Goal: Task Accomplishment & Management: Use online tool/utility

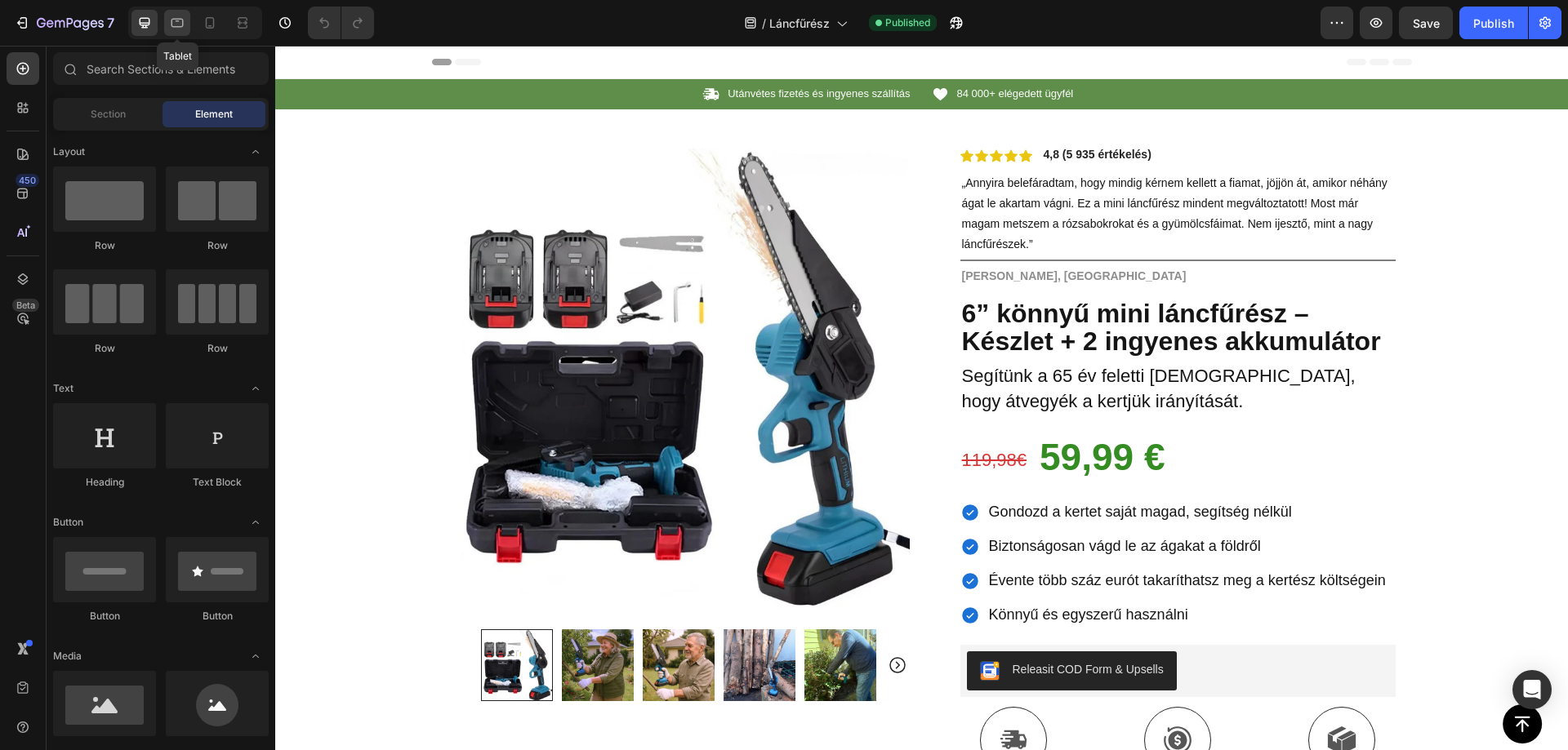
click at [171, 23] on icon at bounding box center [177, 23] width 12 height 9
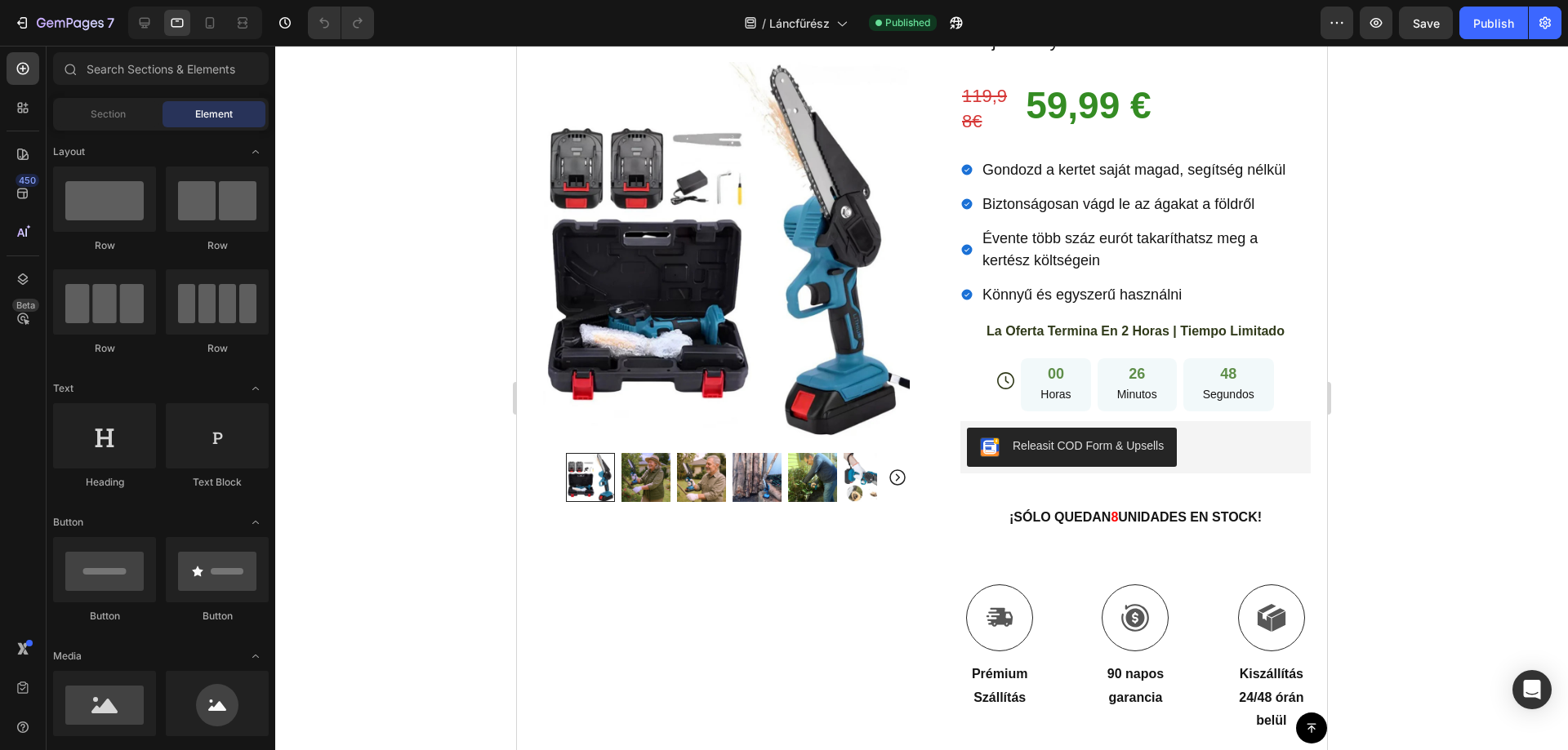
scroll to position [487, 0]
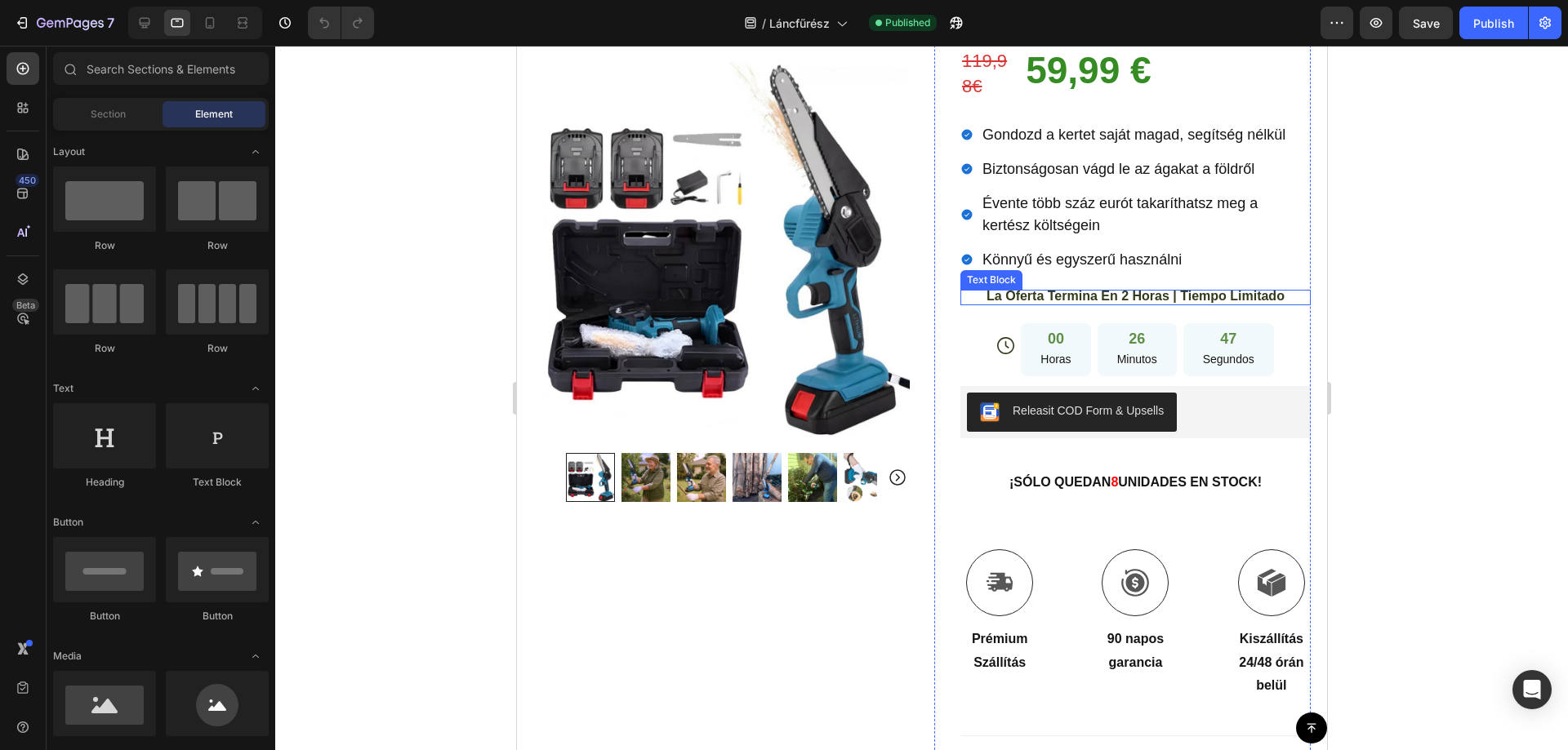
click at [1061, 289] on span "La Oferta Termina En 2 Horas | Tiempo Limitado" at bounding box center [1135, 296] width 298 height 14
click at [1062, 289] on span "La Oferta Termina En 2 Horas | Tiempo Limitado" at bounding box center [1135, 296] width 298 height 14
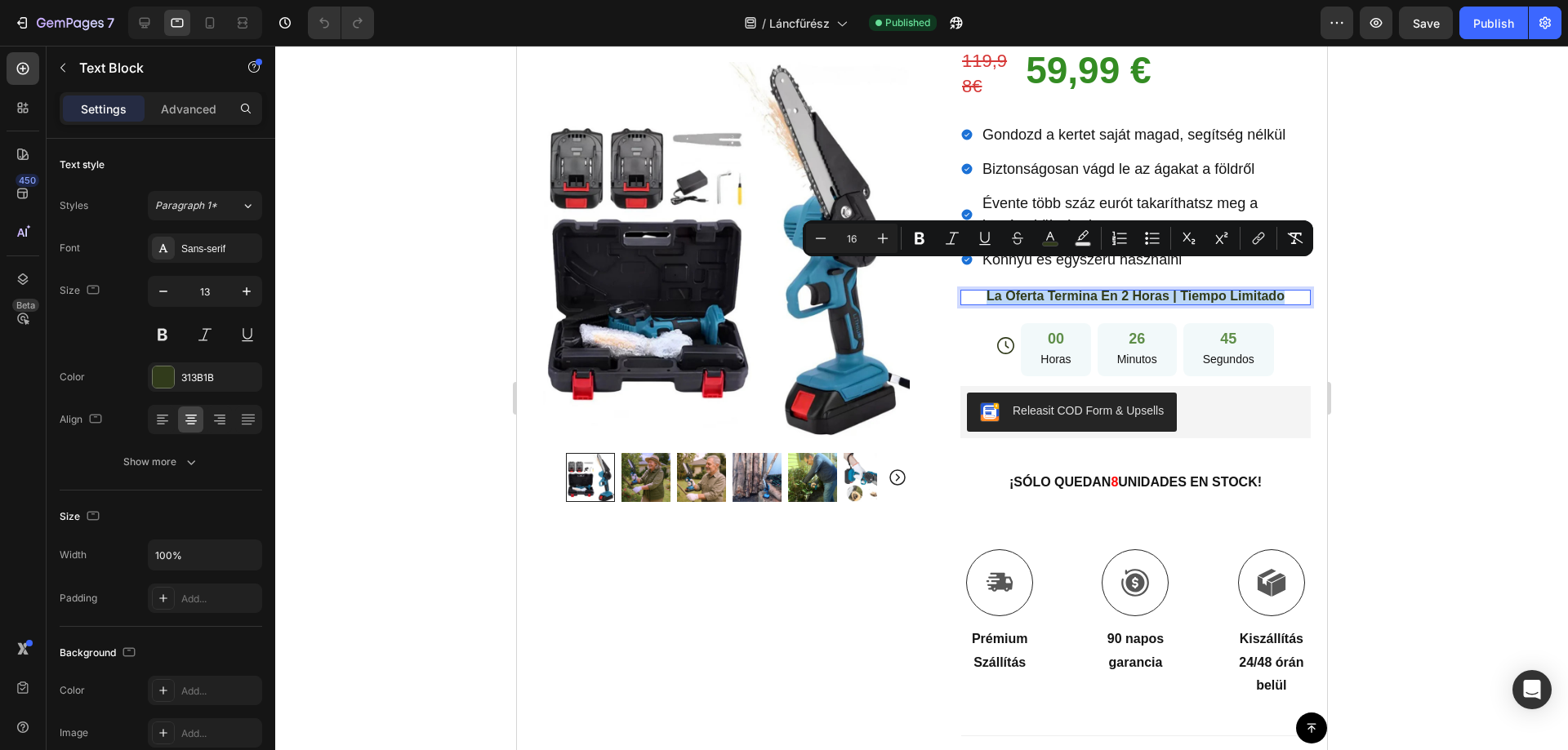
click at [1051, 241] on div at bounding box center [1051, 241] width 0 height 0
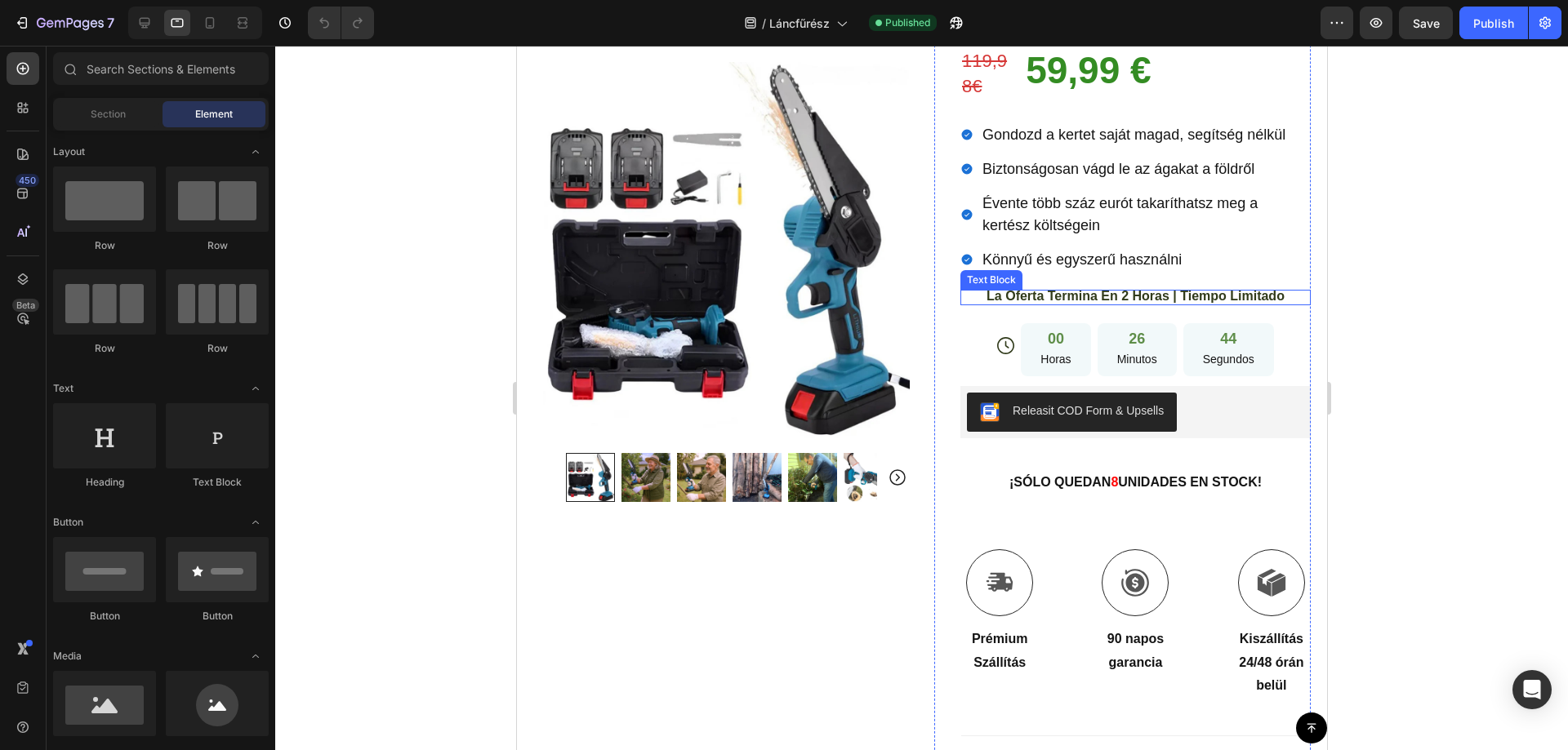
click at [1058, 289] on span "La Oferta Termina En 2 Horas | Tiempo Limitado" at bounding box center [1135, 296] width 298 height 14
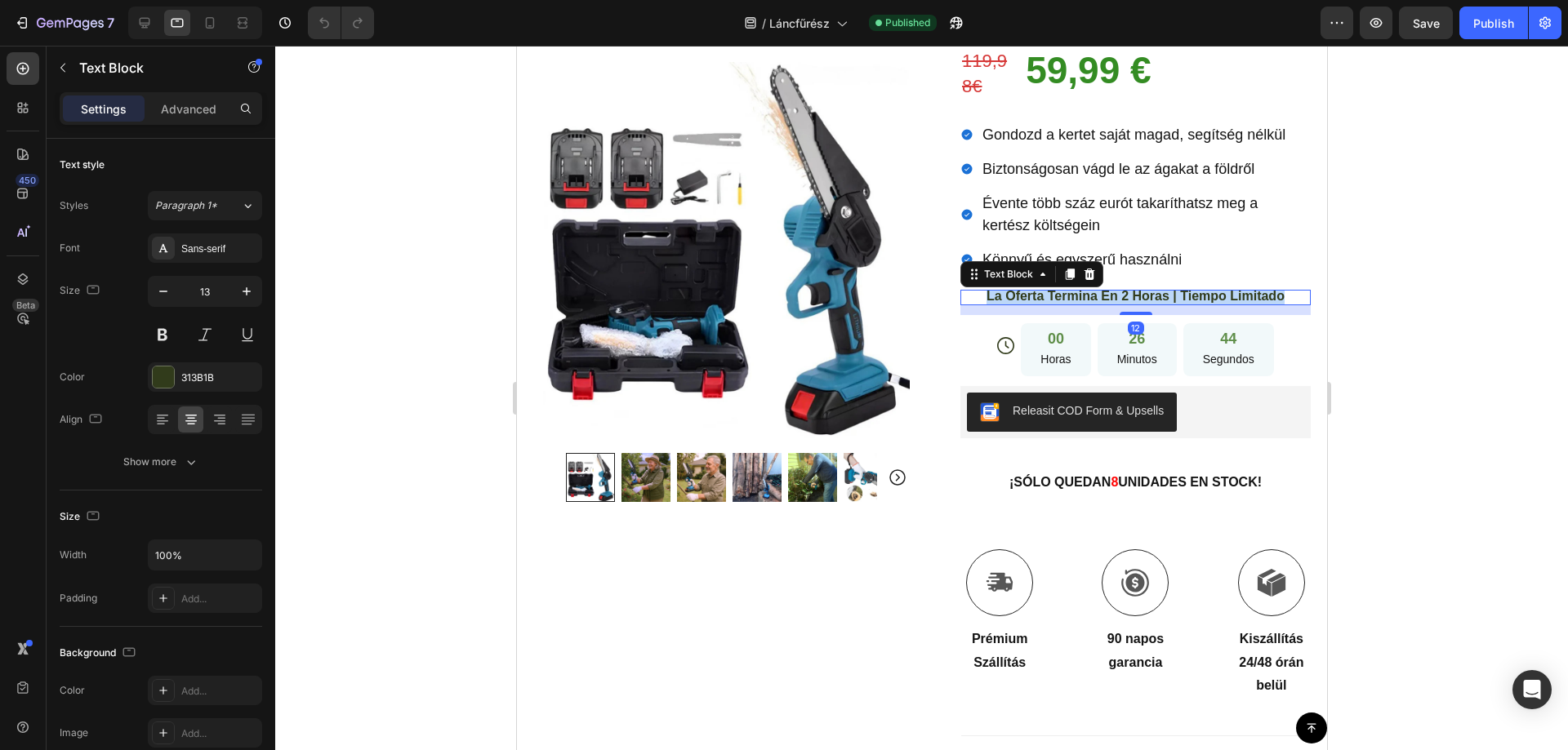
click at [1058, 289] on span "La Oferta Termina En 2 Horas | Tiempo Limitado" at bounding box center [1135, 296] width 298 height 14
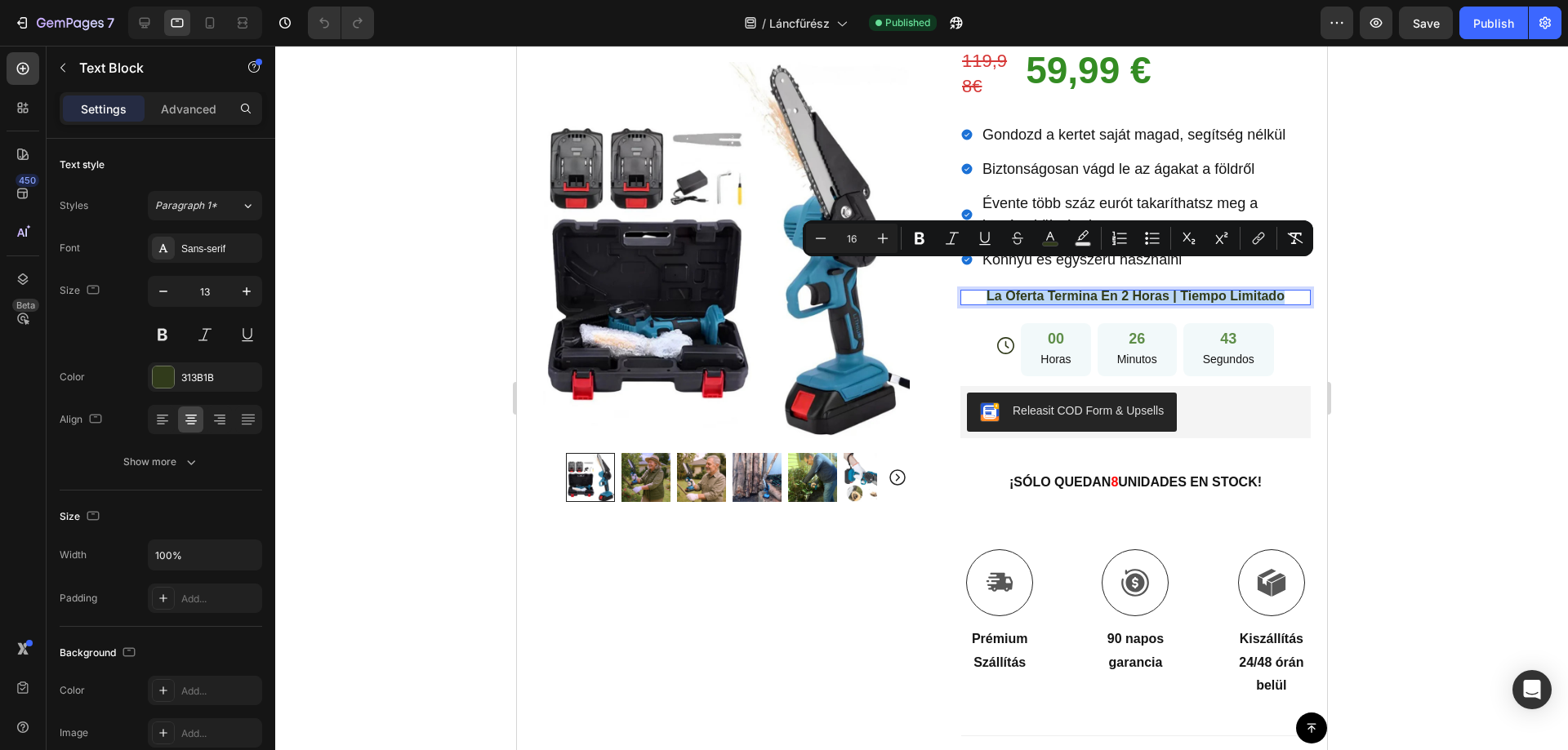
copy span "La Oferta Termina En 2 Horas | Tiempo Limitado"
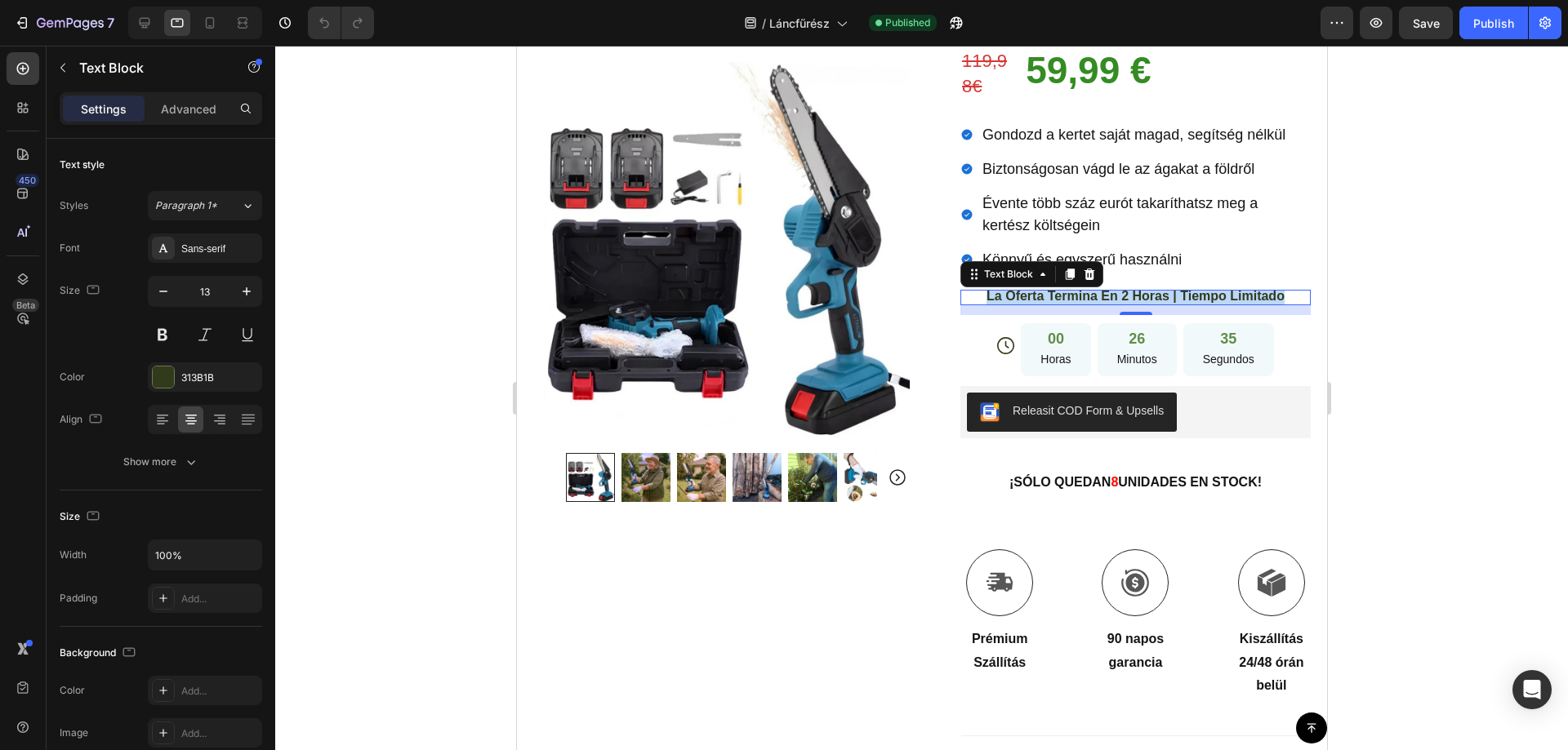
click at [1126, 289] on span "La Oferta Termina En 2 Horas | Tiempo Limitado" at bounding box center [1135, 296] width 298 height 14
click at [1078, 336] on div "00 Horas" at bounding box center [1054, 350] width 69 height 53
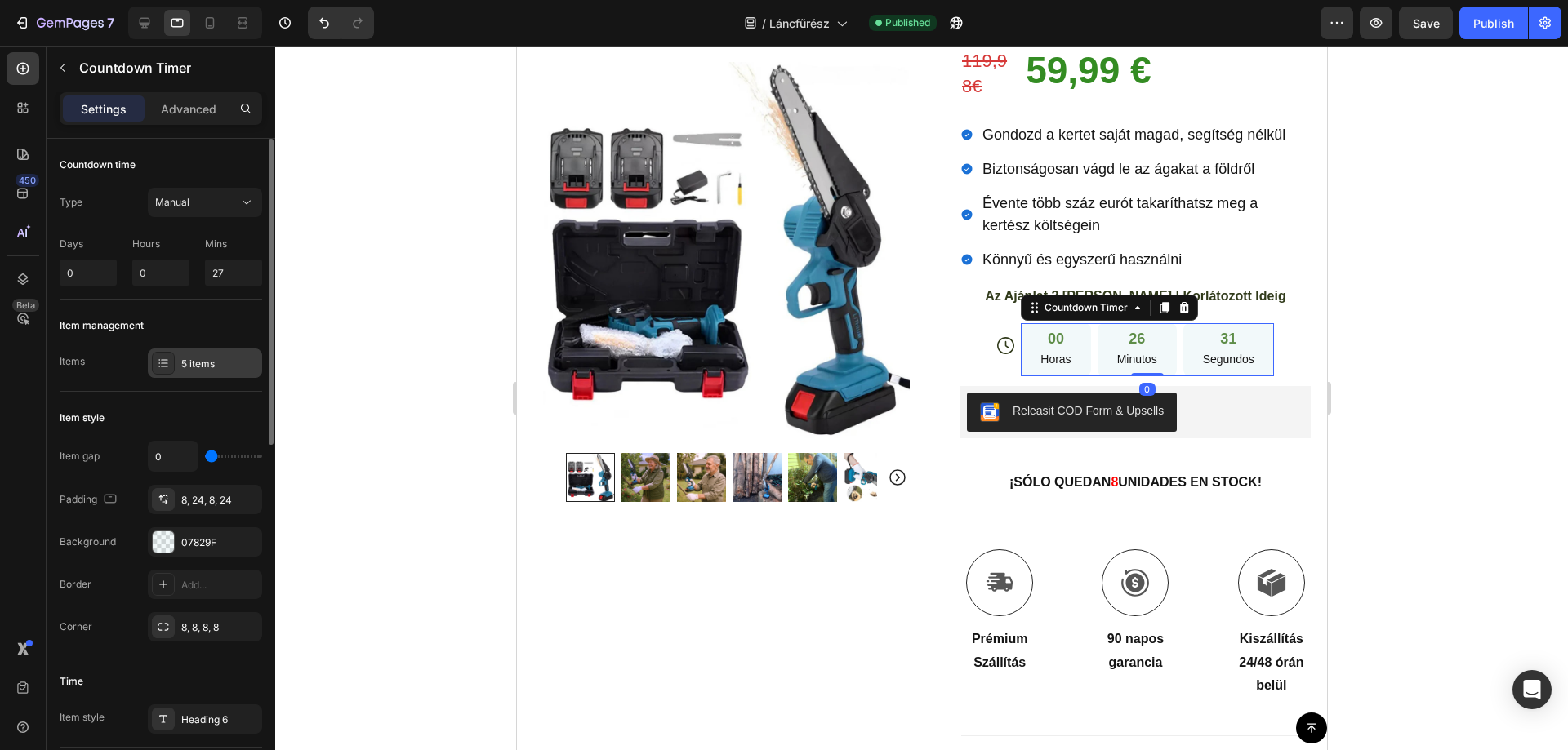
click at [189, 364] on div "5 items" at bounding box center [219, 364] width 77 height 15
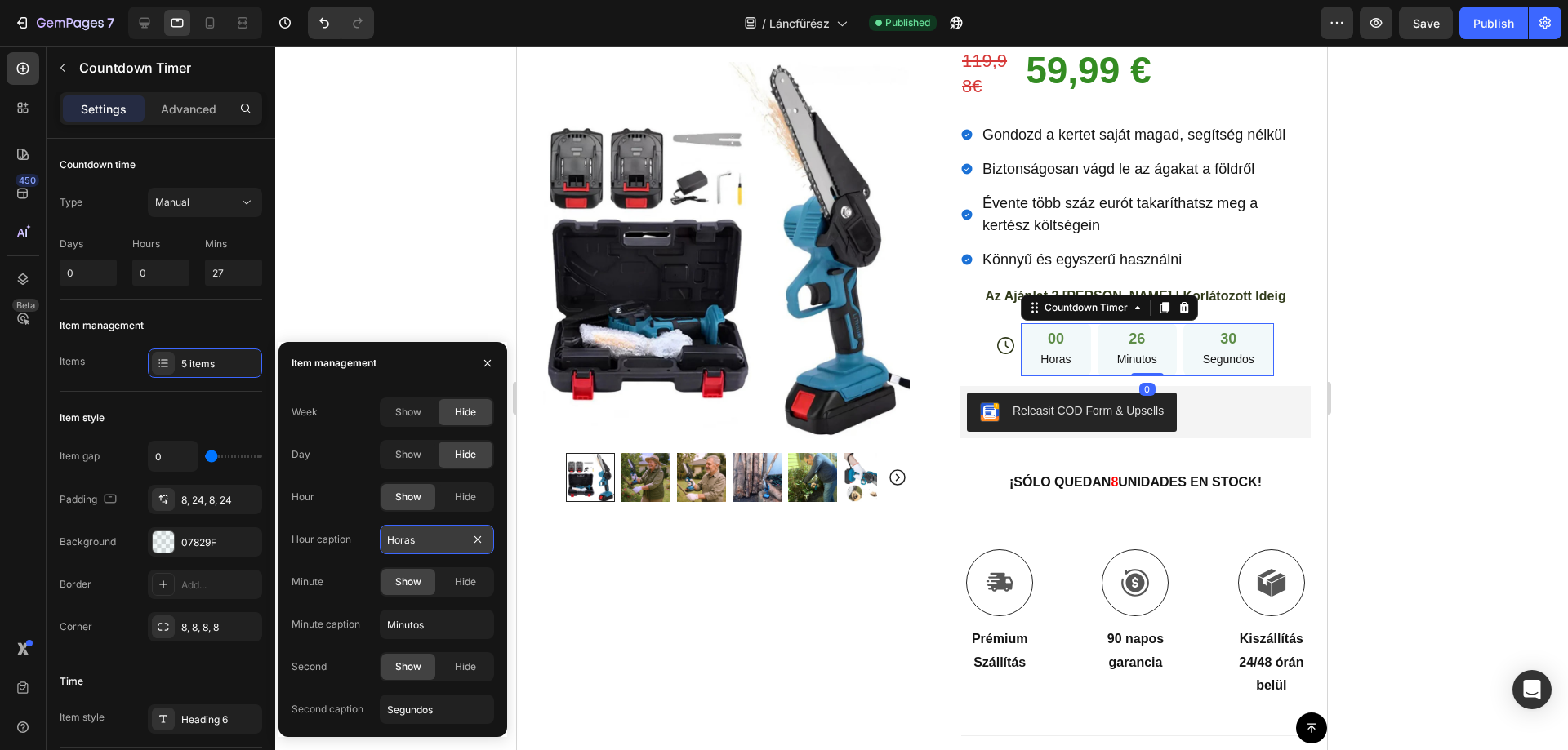
click at [412, 548] on input "Horas" at bounding box center [437, 540] width 114 height 30
paste input "órák"
paste input "text"
type input "Órák"
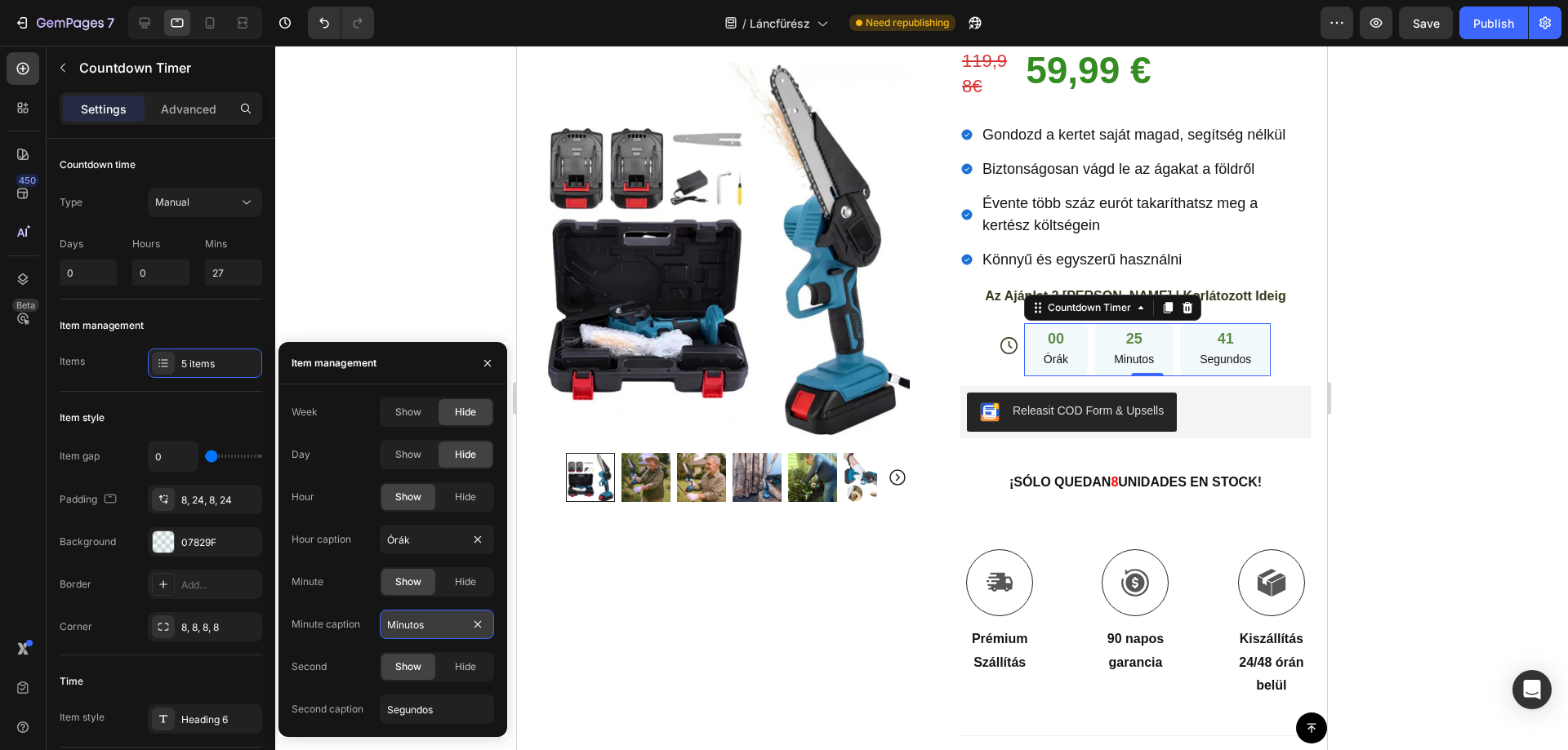
click at [408, 622] on input "Minutos" at bounding box center [437, 625] width 114 height 30
paste input "Percek"
type input "Percek"
click at [414, 707] on input "Segundos" at bounding box center [437, 709] width 114 height 30
paste input "Másodpercek"
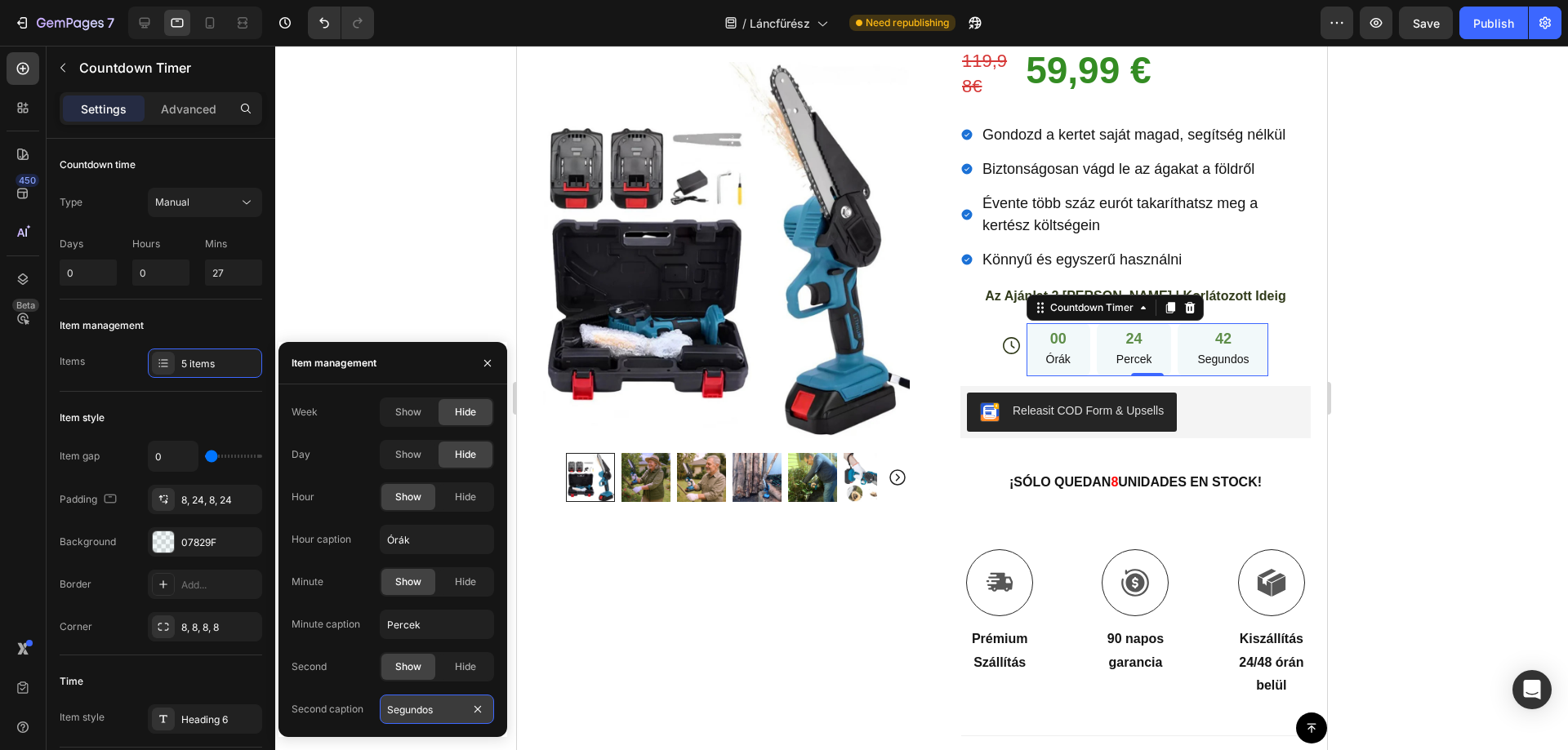
type input "Másodpercek"
click at [1064, 336] on div "00 Órák" at bounding box center [1048, 350] width 64 height 53
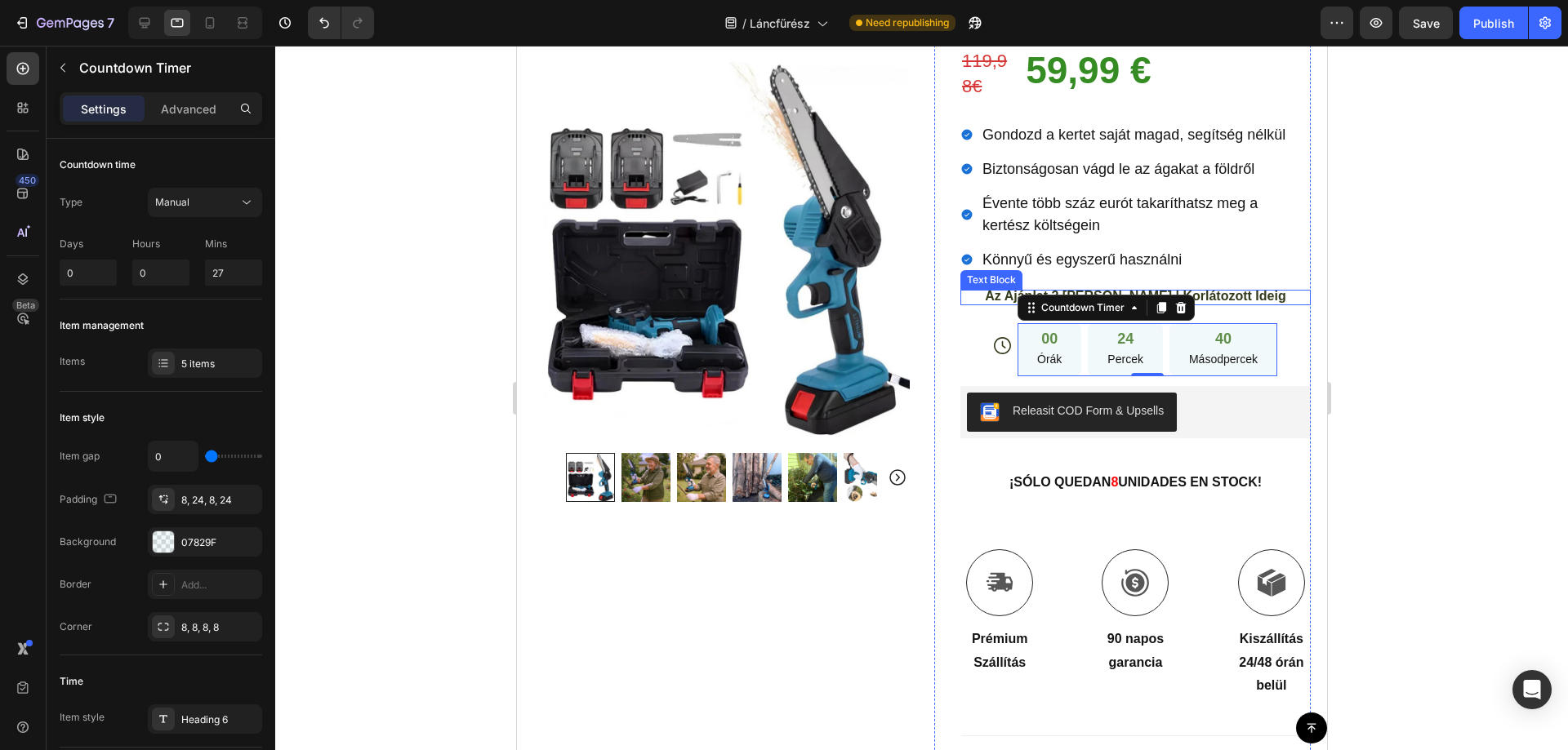
click at [1245, 289] on span "Az Ajánlat 2 [PERSON_NAME] | Korlátozott Ideig" at bounding box center [1134, 296] width 300 height 14
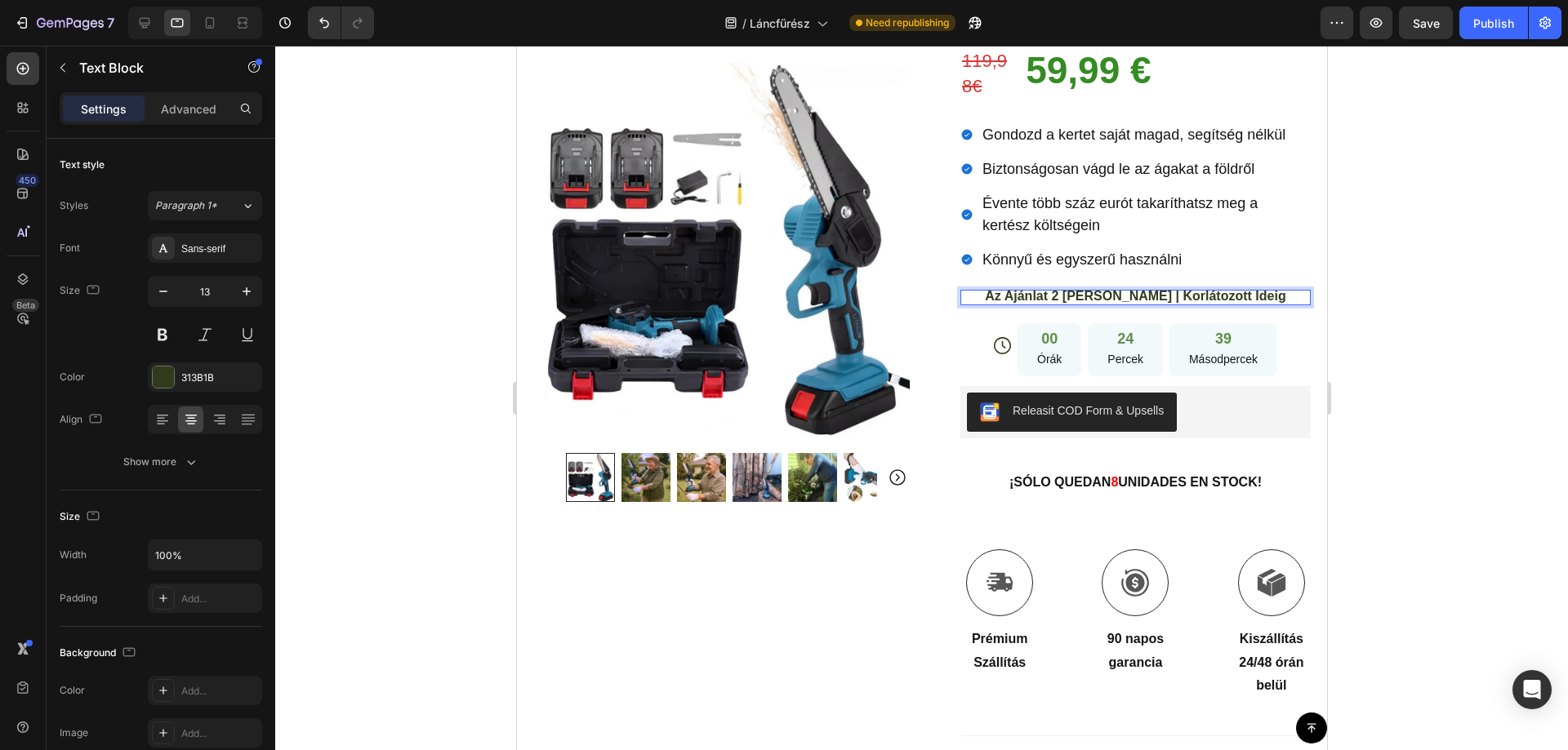
click at [1245, 289] on span "Az Ajánlat 2 [PERSON_NAME] | Korlátozott Ideig" at bounding box center [1134, 296] width 300 height 14
click at [1217, 289] on span "Az Ajánlat 2 [PERSON_NAME] | Korlátozott Ideig" at bounding box center [1134, 296] width 300 height 14
click at [1216, 289] on span "Az Ajánlat 2 [PERSON_NAME] | Korlátozott Ideig" at bounding box center [1134, 296] width 300 height 14
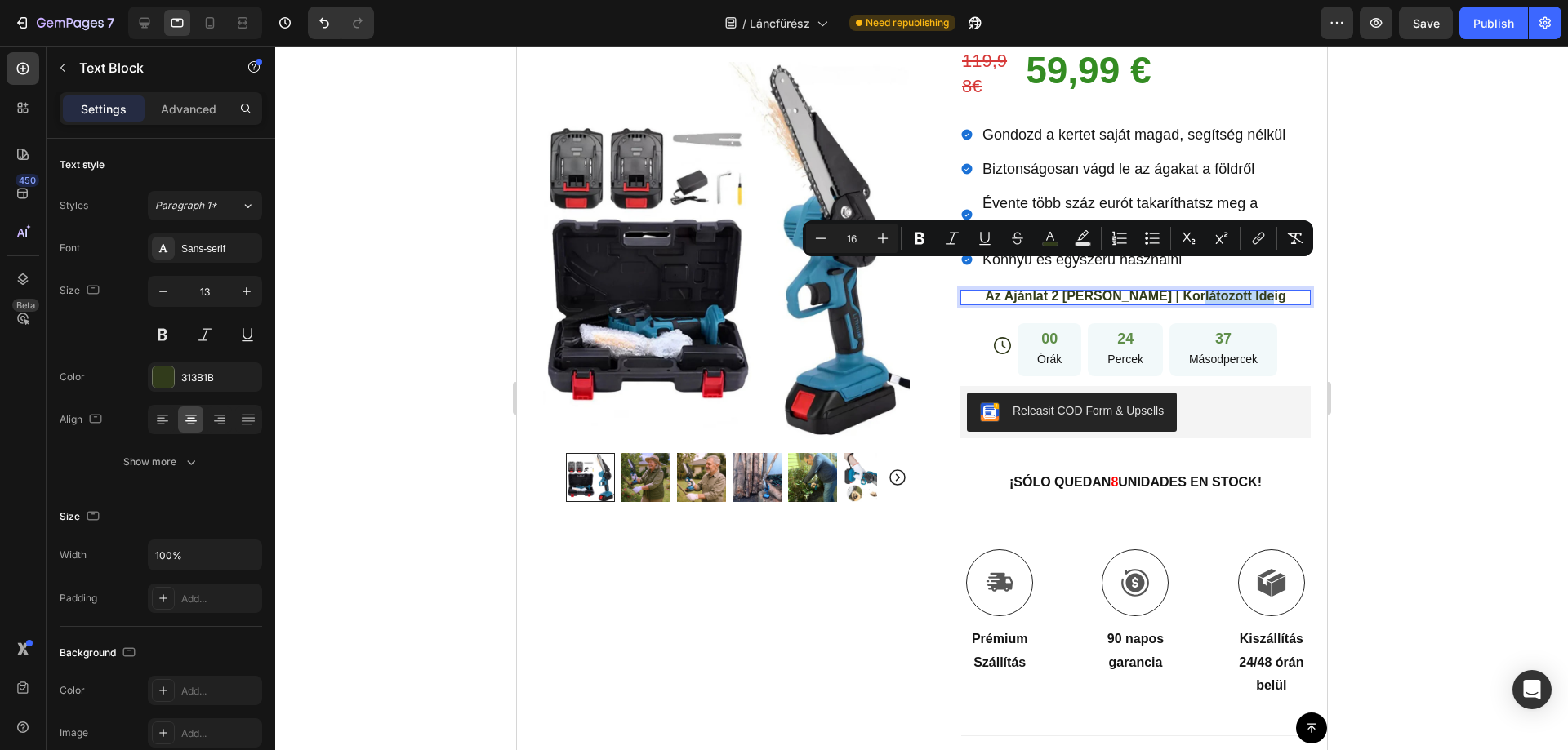
click at [1216, 289] on span "Az Ajánlat 2 [PERSON_NAME] | Korlátozott Ideig" at bounding box center [1134, 296] width 300 height 14
click at [1205, 279] on div at bounding box center [1205, 279] width 0 height 0
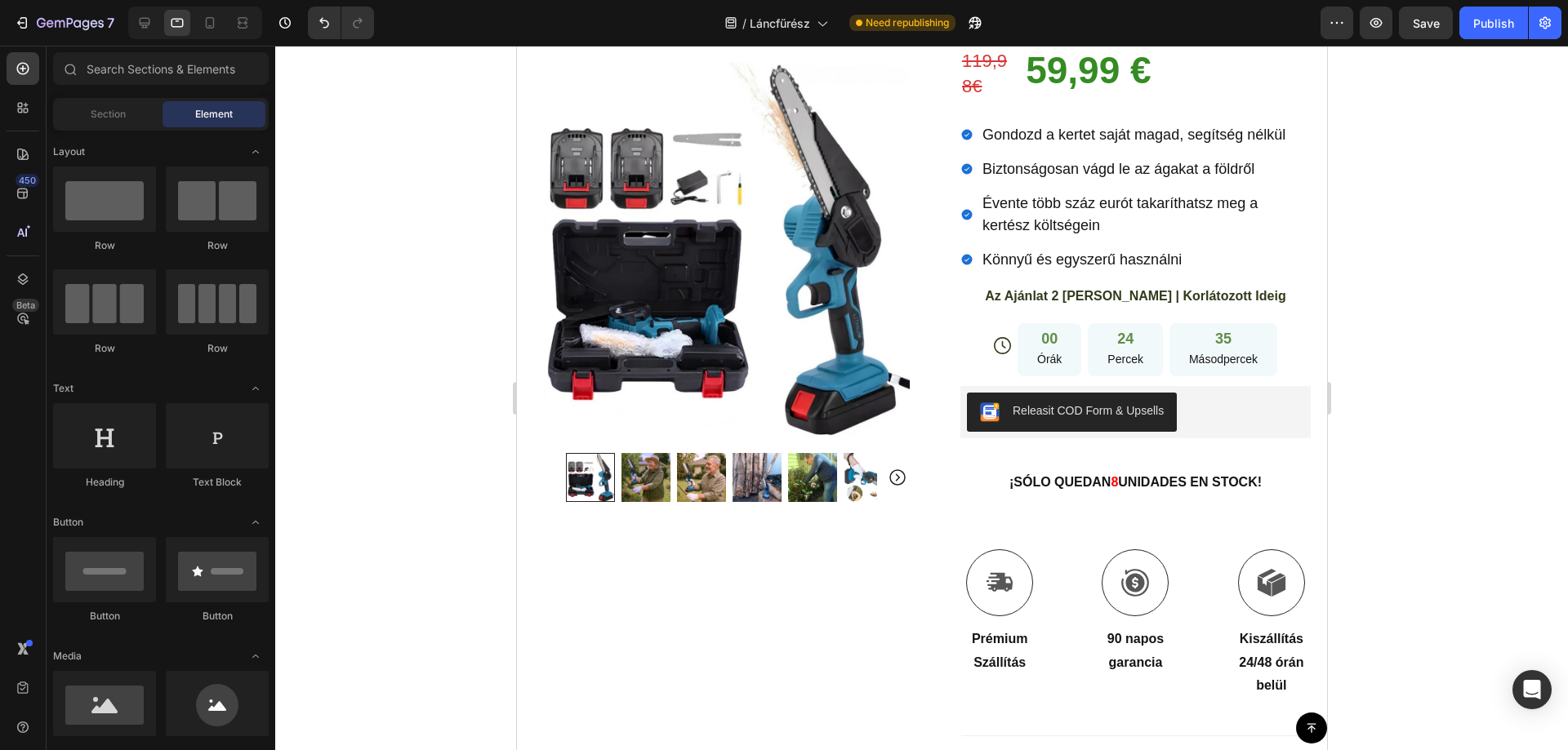
click at [1392, 286] on div at bounding box center [921, 398] width 1293 height 705
click at [1408, 320] on div at bounding box center [921, 398] width 1293 height 705
click at [1353, 458] on div at bounding box center [921, 398] width 1293 height 705
click at [1399, 309] on div at bounding box center [921, 398] width 1293 height 705
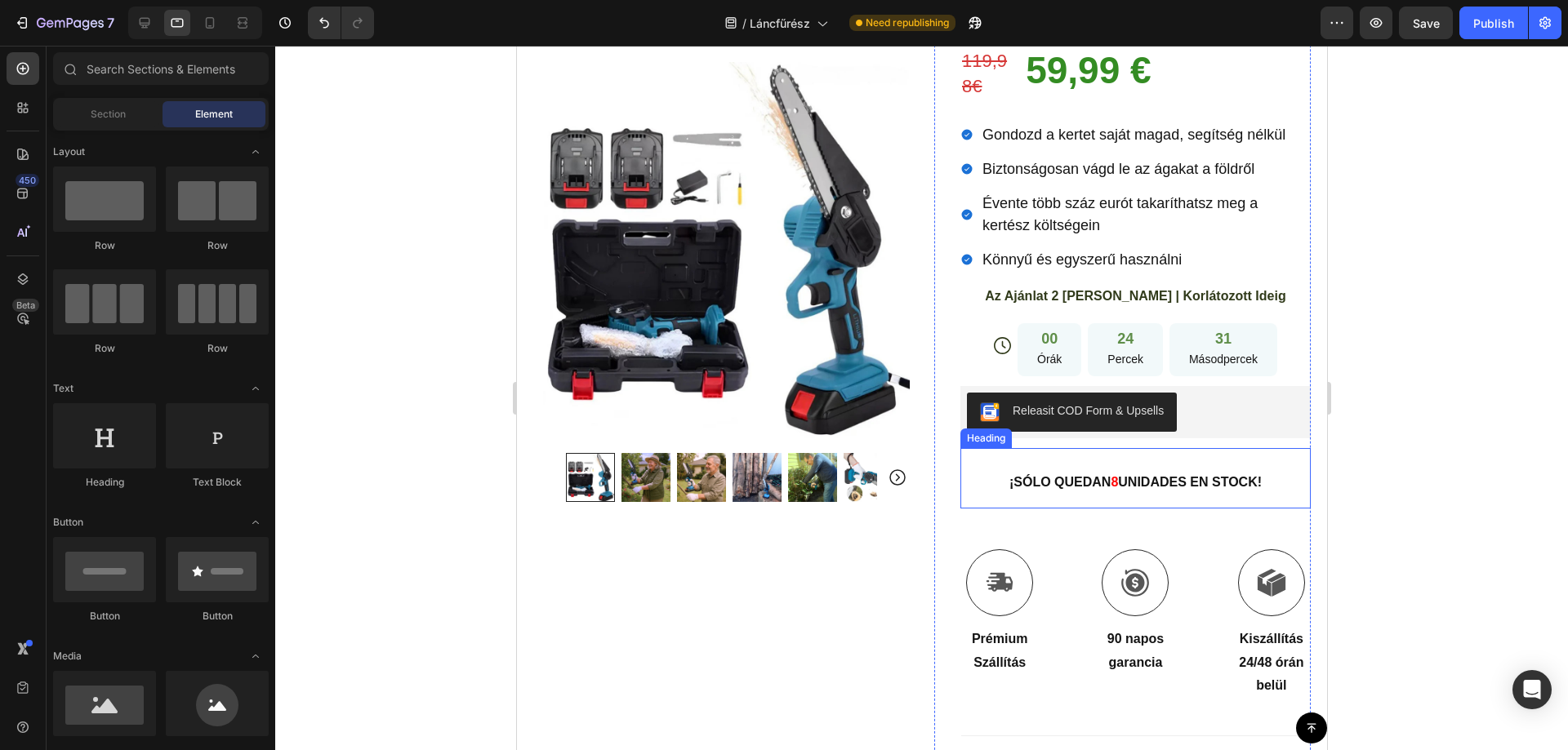
click at [1129, 475] on strong "UNIDADES EN STOCK!" at bounding box center [1189, 482] width 144 height 14
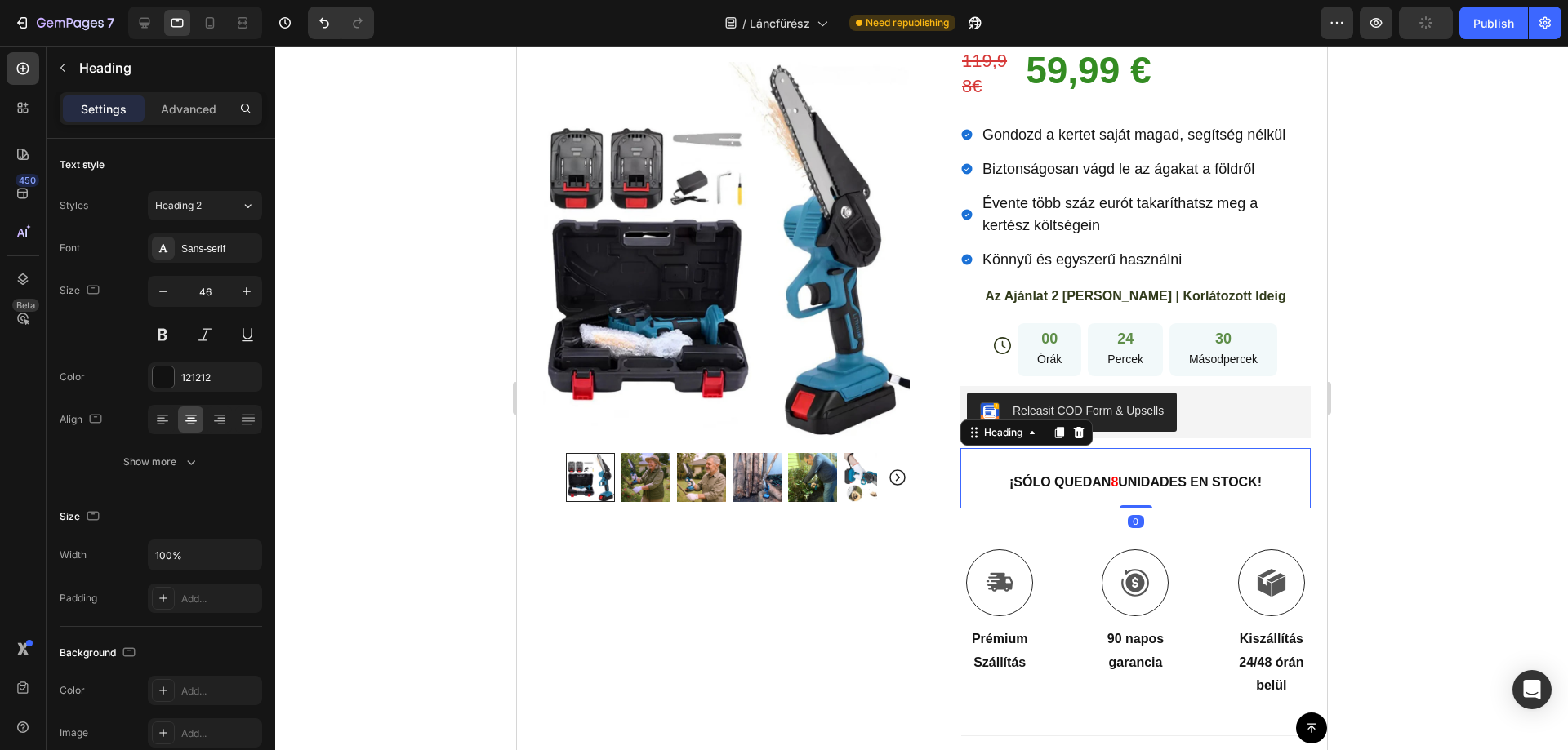
click at [1129, 475] on strong "UNIDADES EN STOCK!" at bounding box center [1189, 482] width 144 height 14
click at [1030, 475] on strong "¡SÓLO QUEDAN" at bounding box center [1059, 482] width 101 height 14
click at [1033, 475] on strong "¡SÓLO QUEDAN" at bounding box center [1059, 482] width 101 height 14
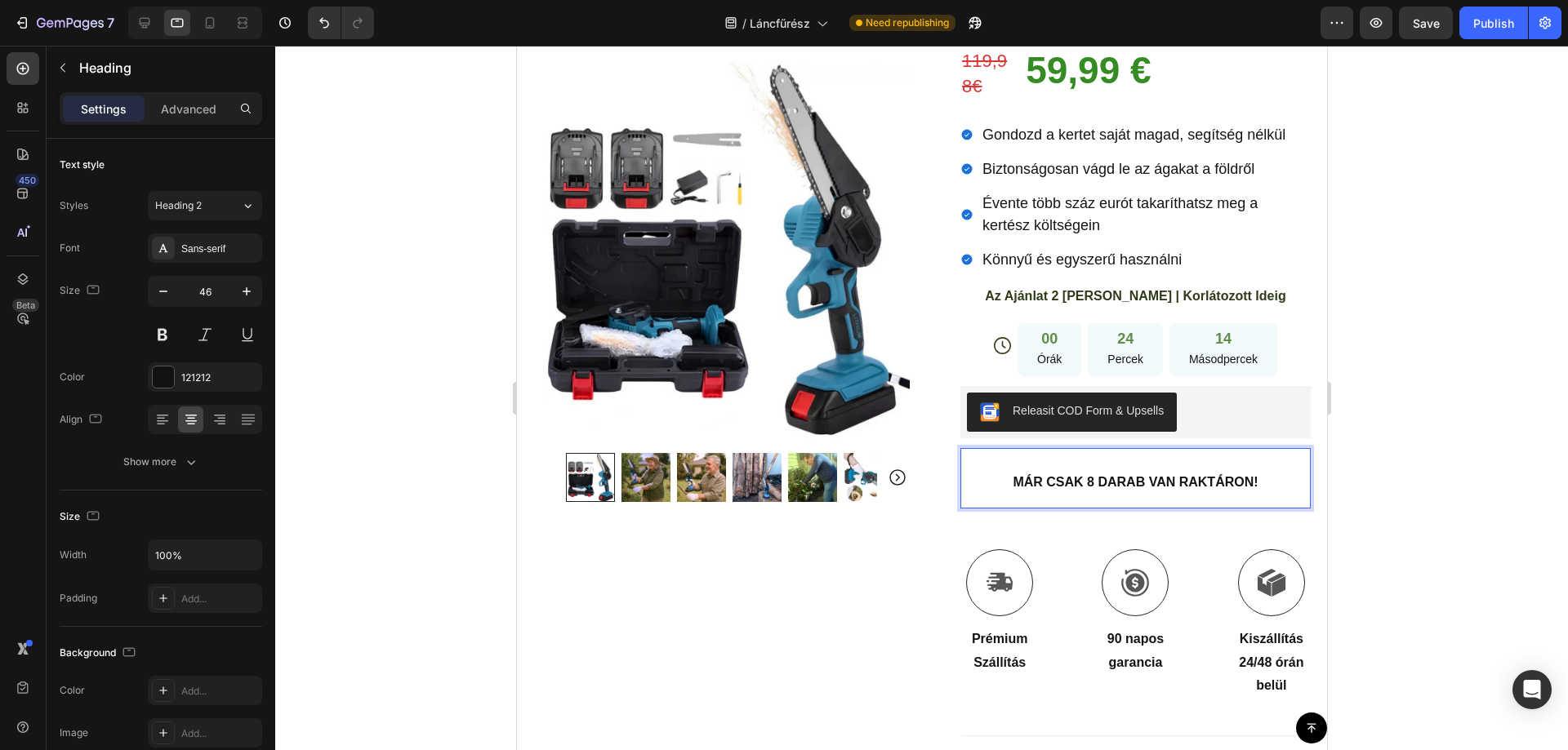
click at [1100, 475] on strong "MÁR CSAK 8 DARAB VAN RAKTÁRON!" at bounding box center [1134, 482] width 245 height 14
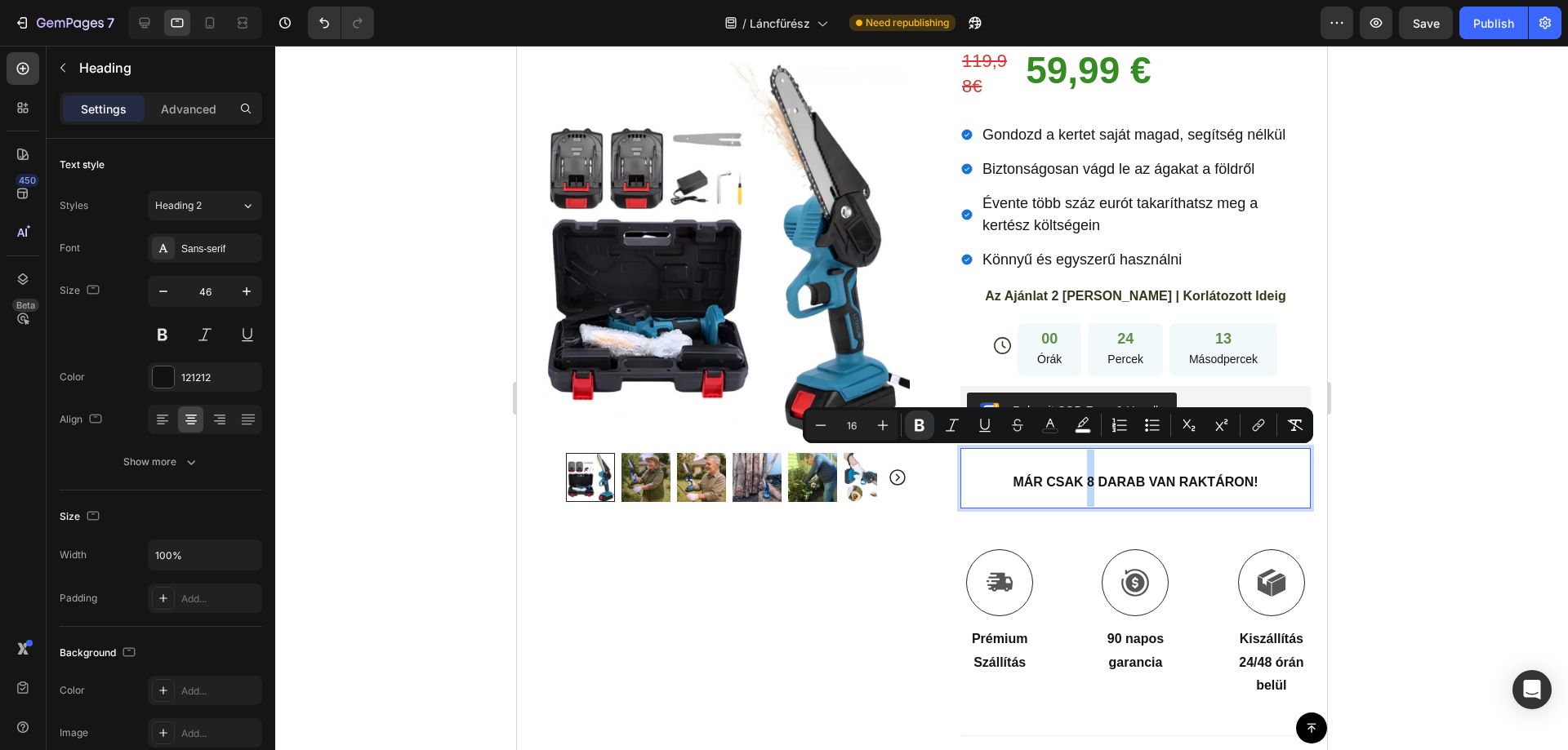
click at [1080, 475] on strong "MÁR CSAK 8 DARAB VAN RAKTÁRON!" at bounding box center [1134, 482] width 245 height 14
click at [1046, 424] on icon "Editor contextual toolbar" at bounding box center [1050, 426] width 17 height 17
type input "151515"
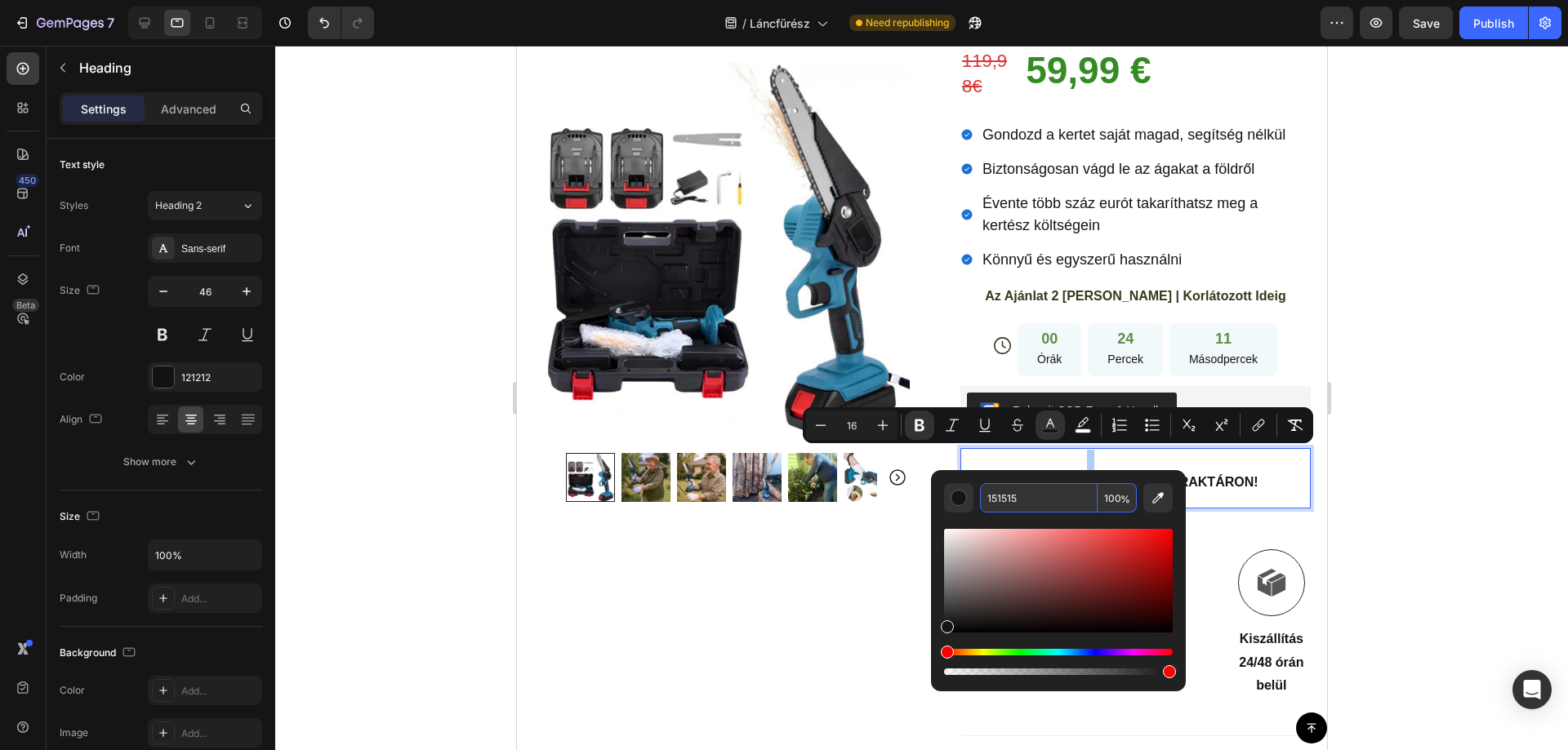
click at [1008, 496] on input "151515" at bounding box center [1039, 498] width 117 height 30
paste input "FF0000"
type input "FF0000"
click at [1001, 503] on input "FF0000" at bounding box center [1039, 498] width 117 height 30
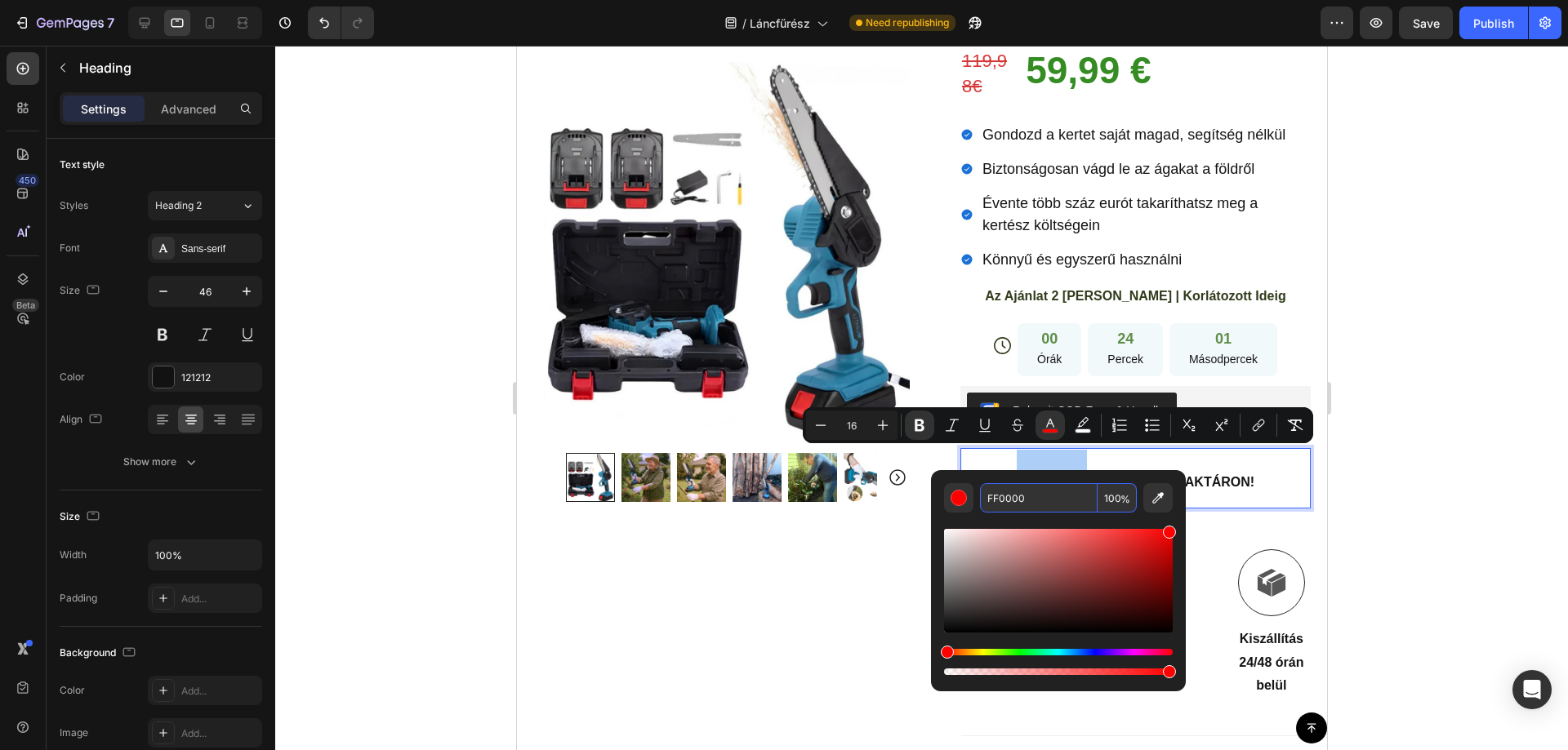
click at [1451, 299] on div at bounding box center [921, 398] width 1293 height 705
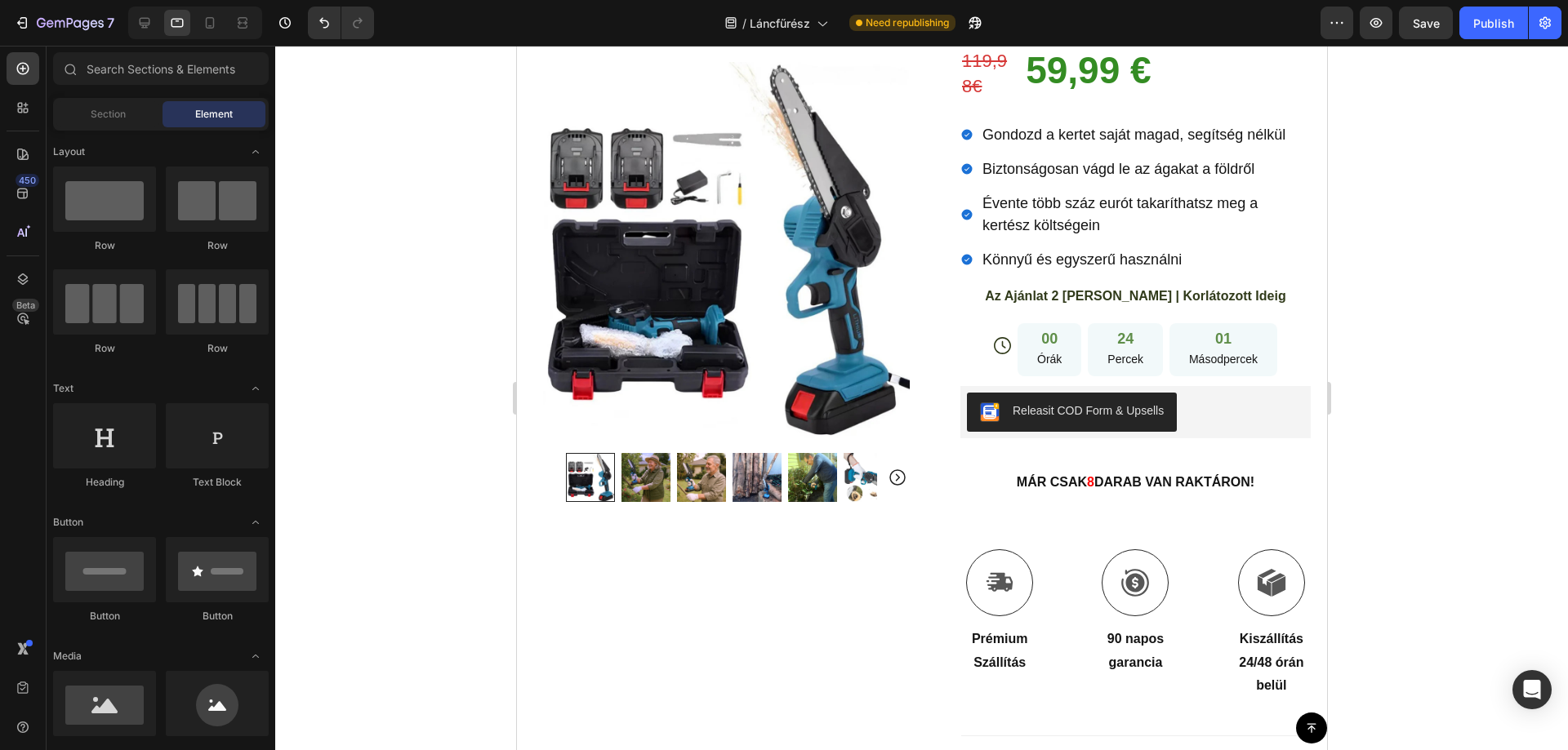
click at [1438, 418] on div at bounding box center [921, 398] width 1293 height 705
click at [1187, 475] on strong "DARAB VAN RAKTÁRON!" at bounding box center [1174, 482] width 160 height 14
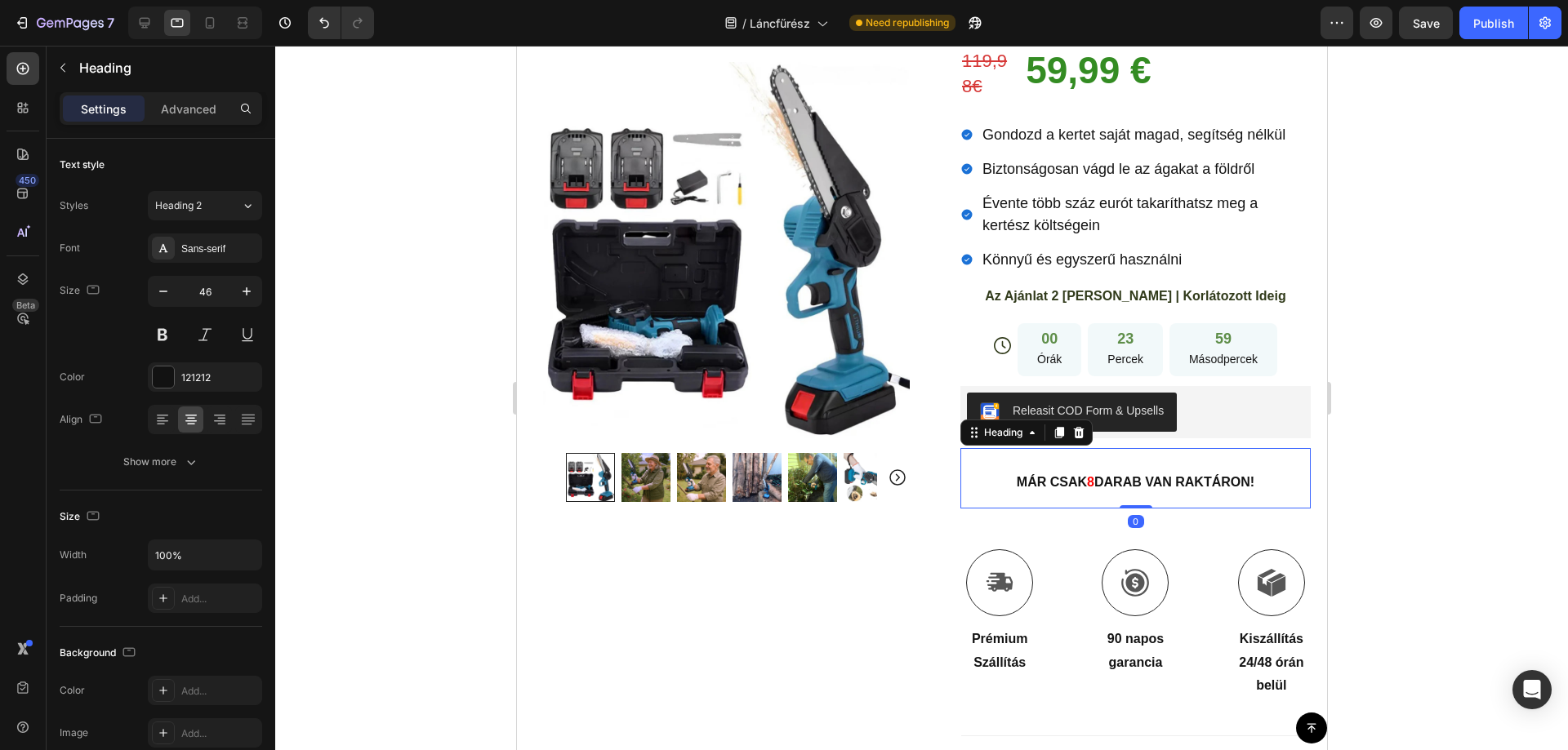
click at [176, 105] on p "Advanced" at bounding box center [188, 108] width 55 height 17
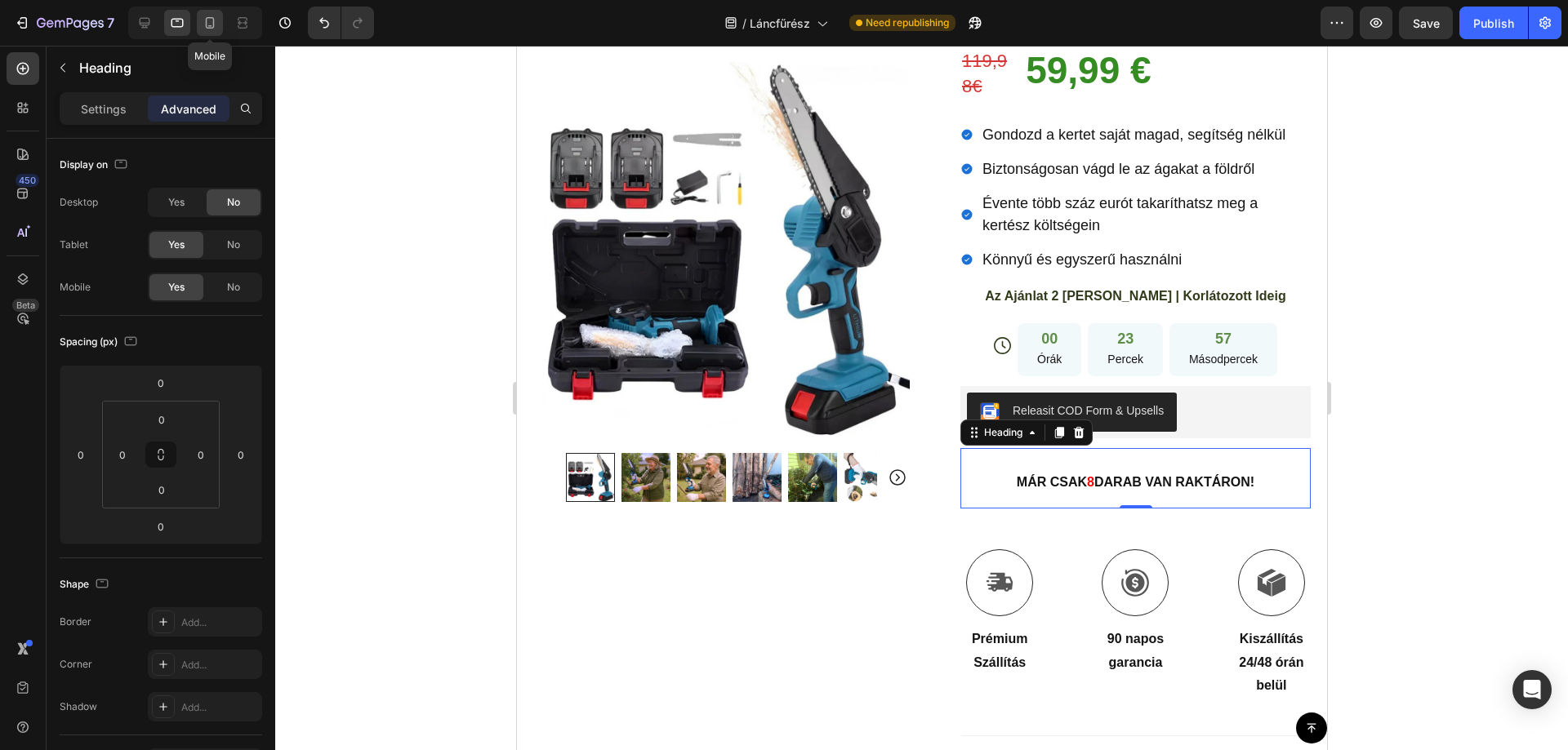
click at [208, 23] on icon at bounding box center [210, 23] width 17 height 17
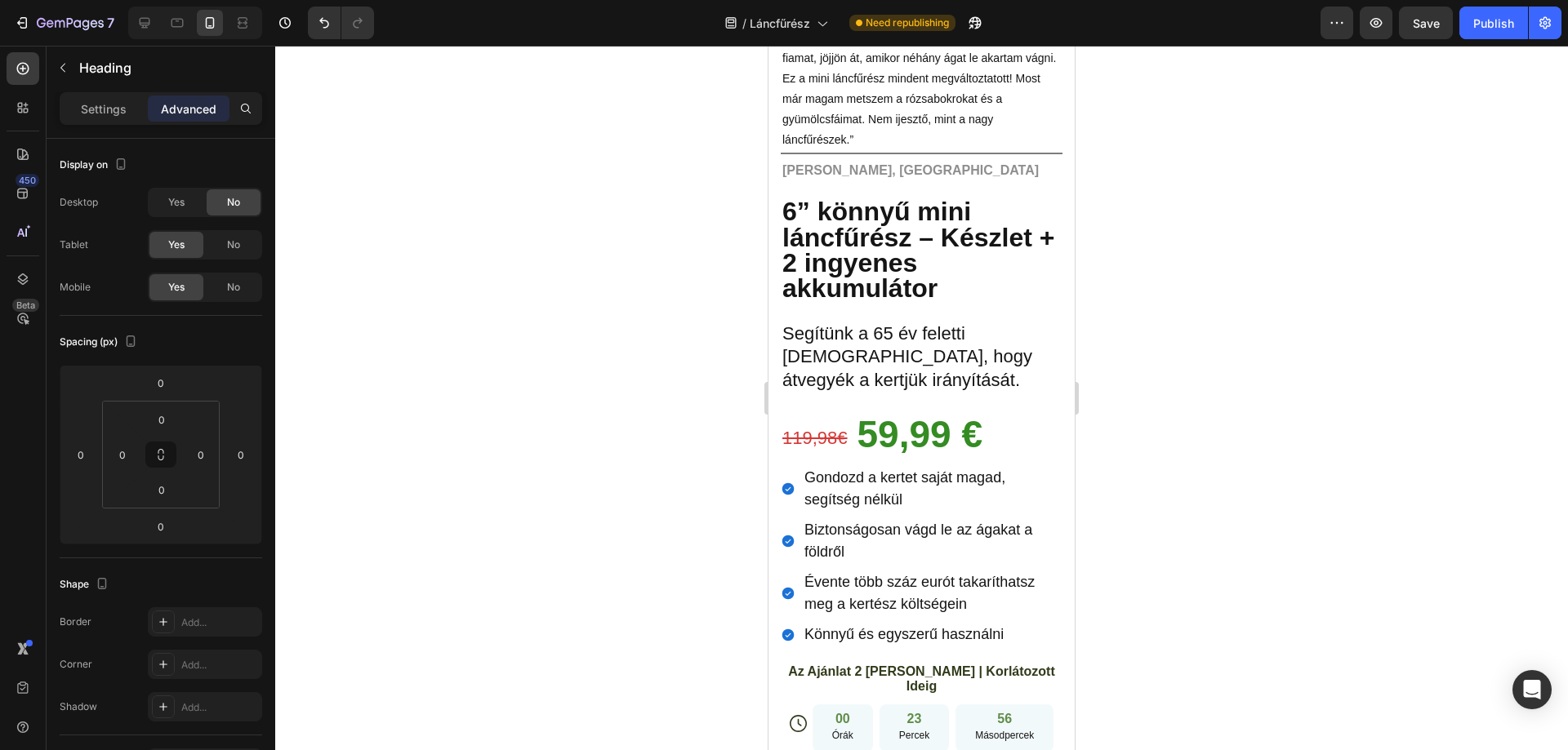
click at [1207, 341] on div at bounding box center [921, 398] width 1293 height 705
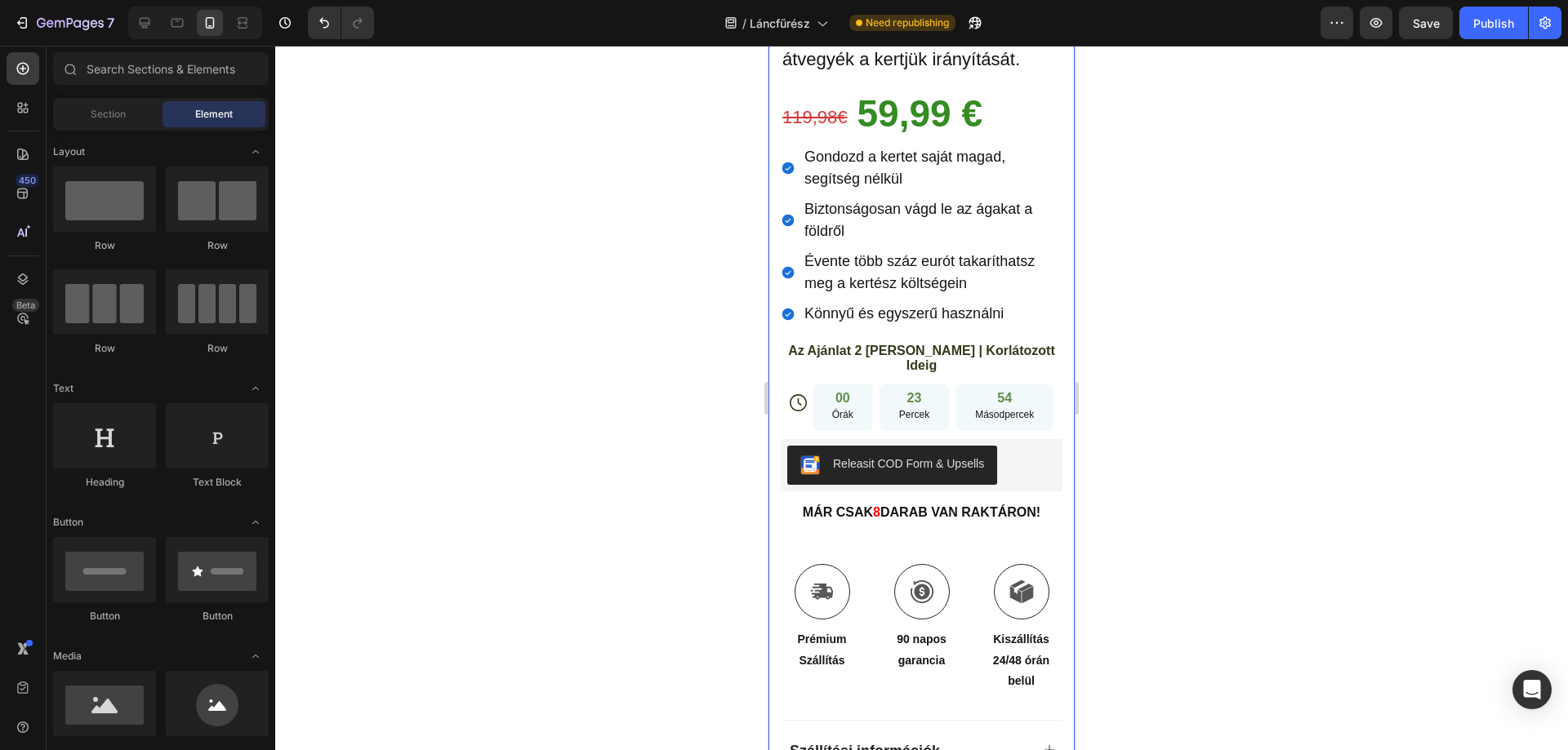
scroll to position [1194, 0]
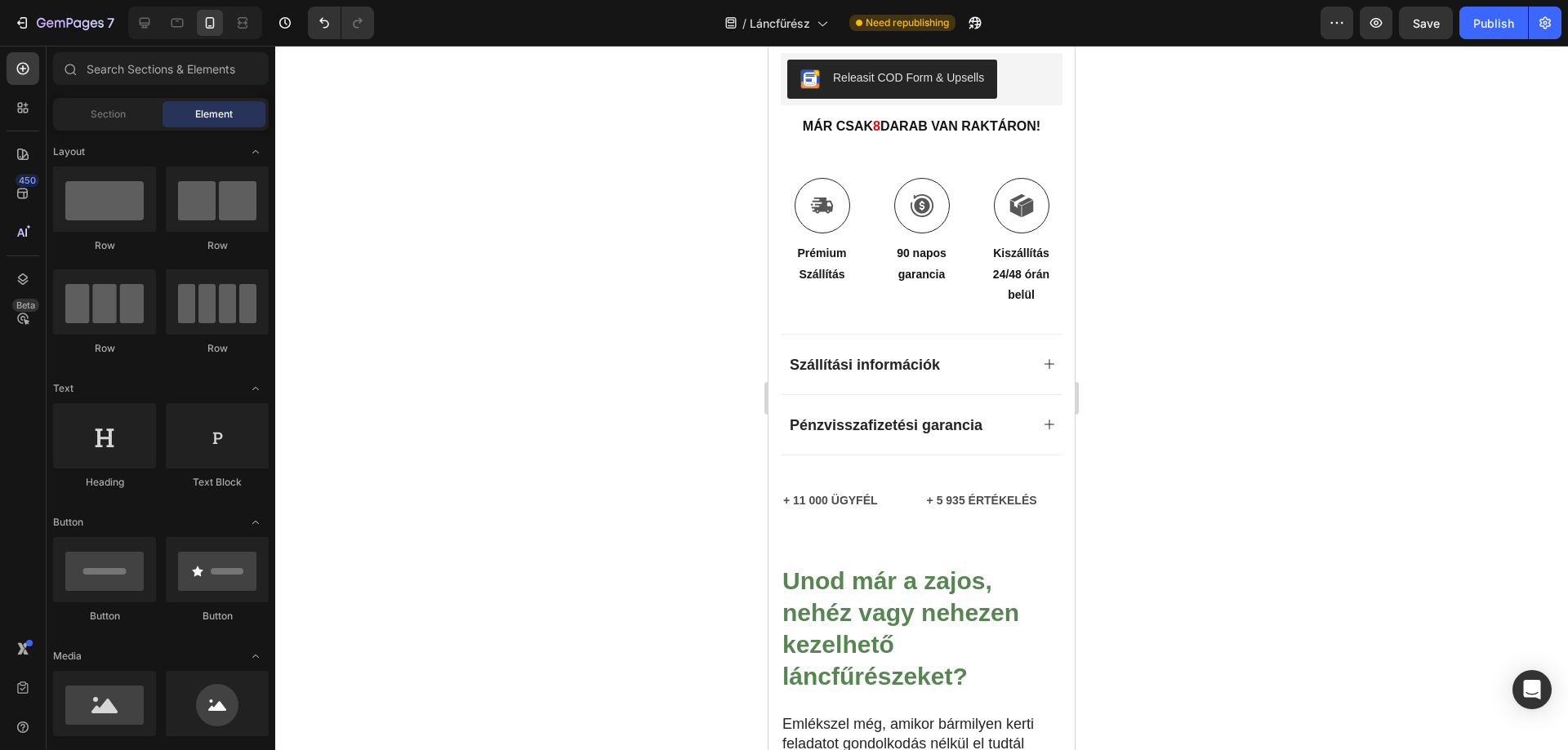
click at [1128, 252] on div at bounding box center [921, 398] width 1293 height 705
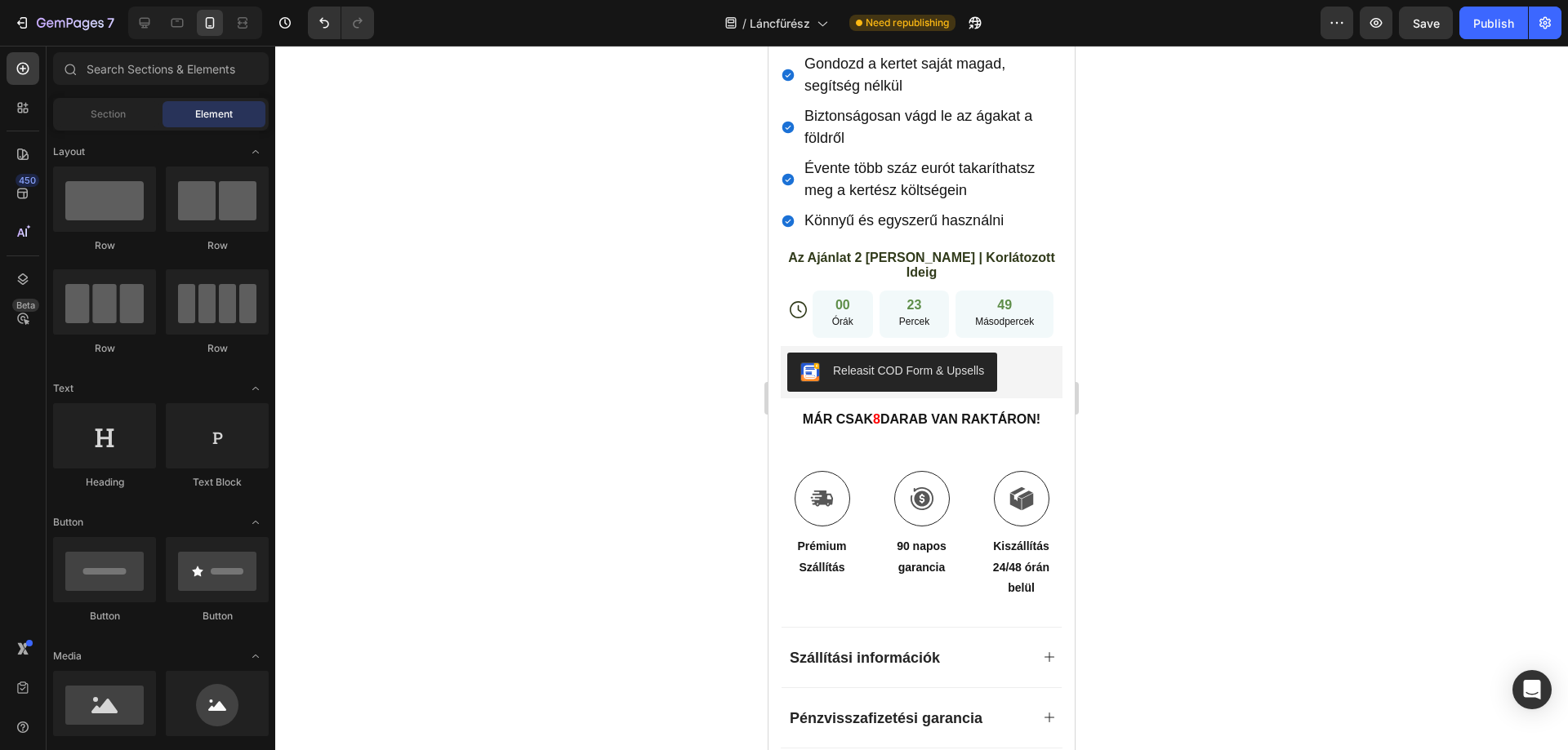
scroll to position [910, 0]
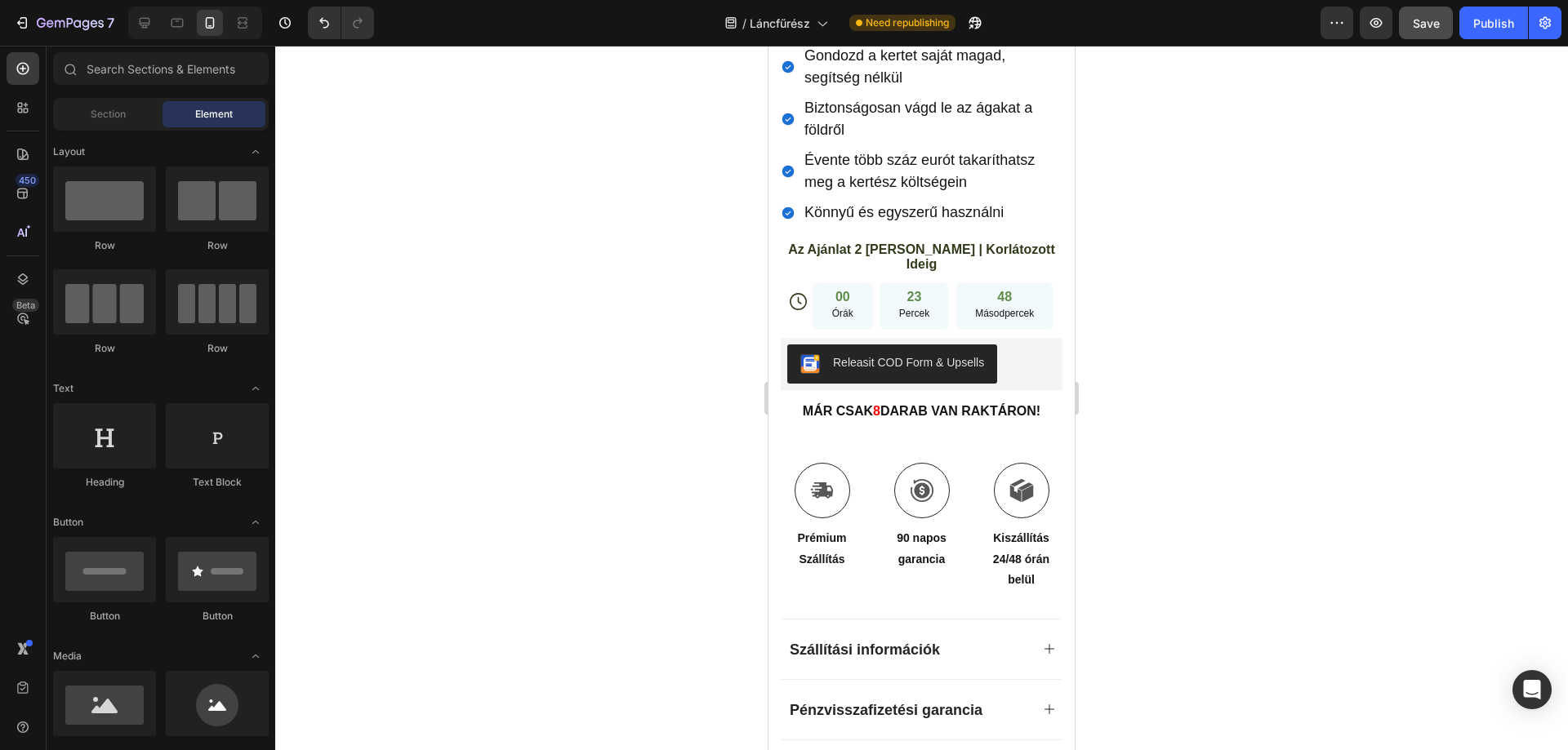
click at [1429, 26] on span "Save" at bounding box center [1426, 23] width 27 height 14
click at [1473, 25] on div "Publish" at bounding box center [1493, 23] width 41 height 17
click at [864, 168] on span "Évente több száz eurót takaríthatsz meg a kertész költségein" at bounding box center [919, 171] width 230 height 38
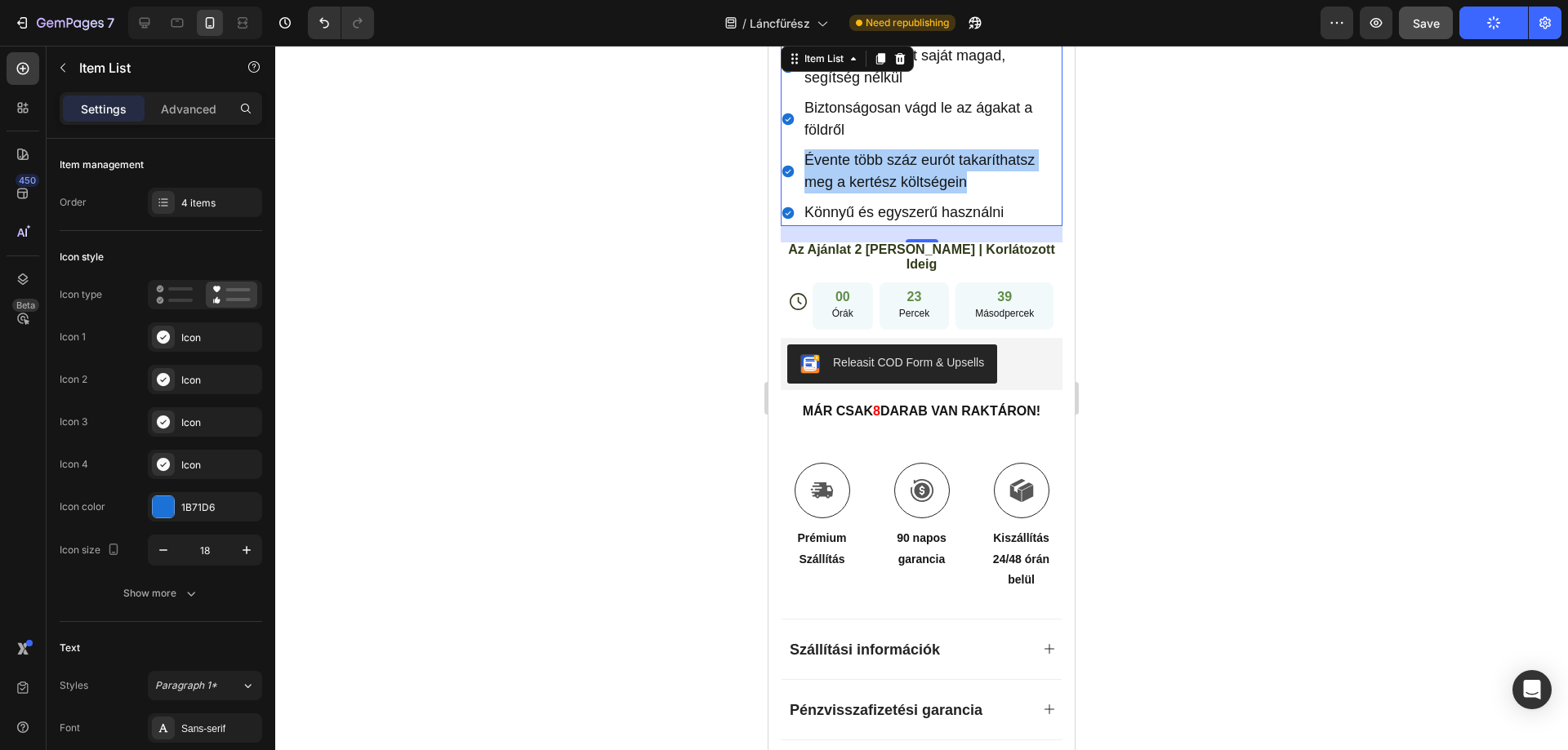
drag, startPoint x: 304, startPoint y: 167, endPoint x: 1107, endPoint y: 213, distance: 804.3
click at [1268, 208] on div at bounding box center [921, 398] width 1293 height 705
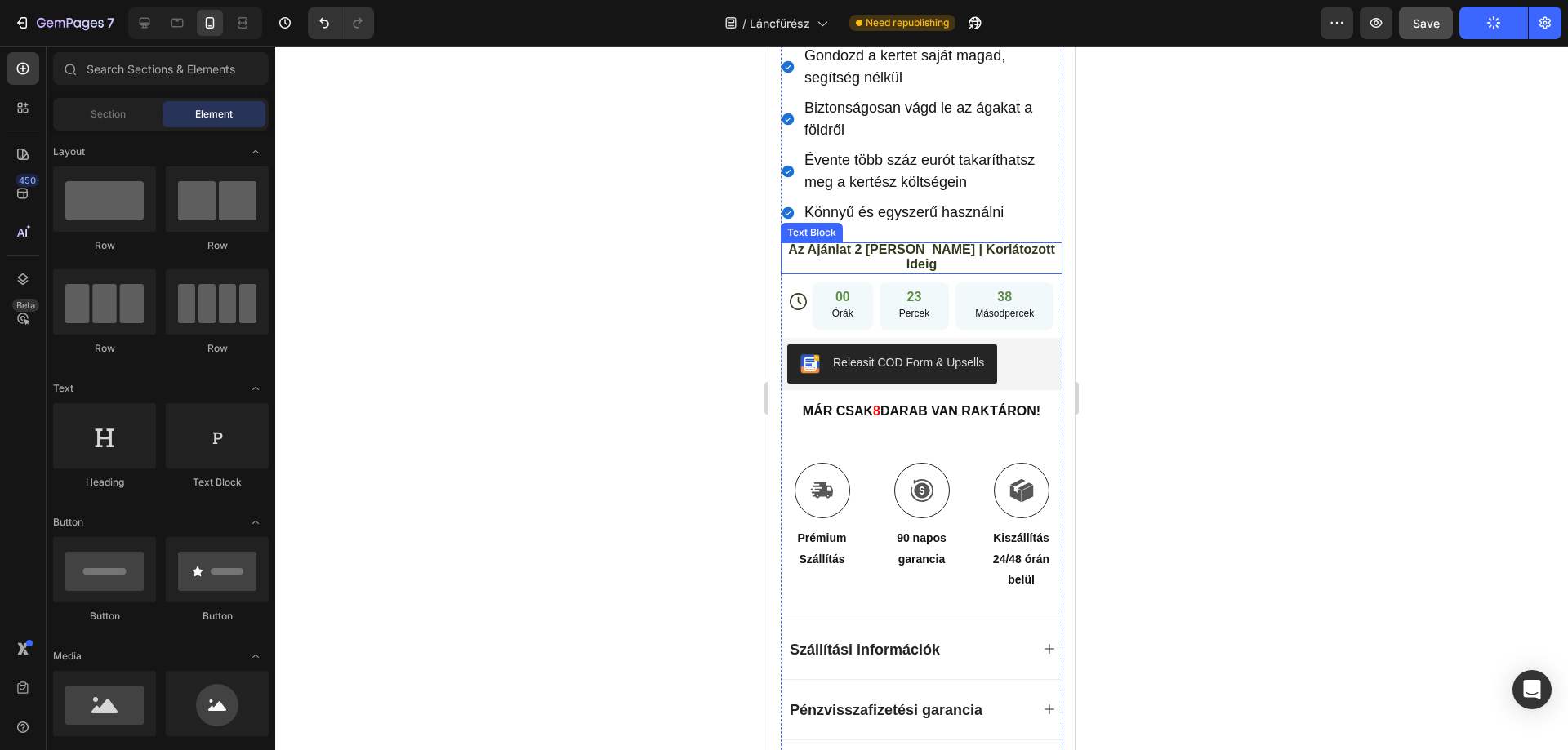
click at [884, 245] on p "Az Ajánlat 2 [PERSON_NAME] | Korlátozott Ideig" at bounding box center [921, 257] width 279 height 30
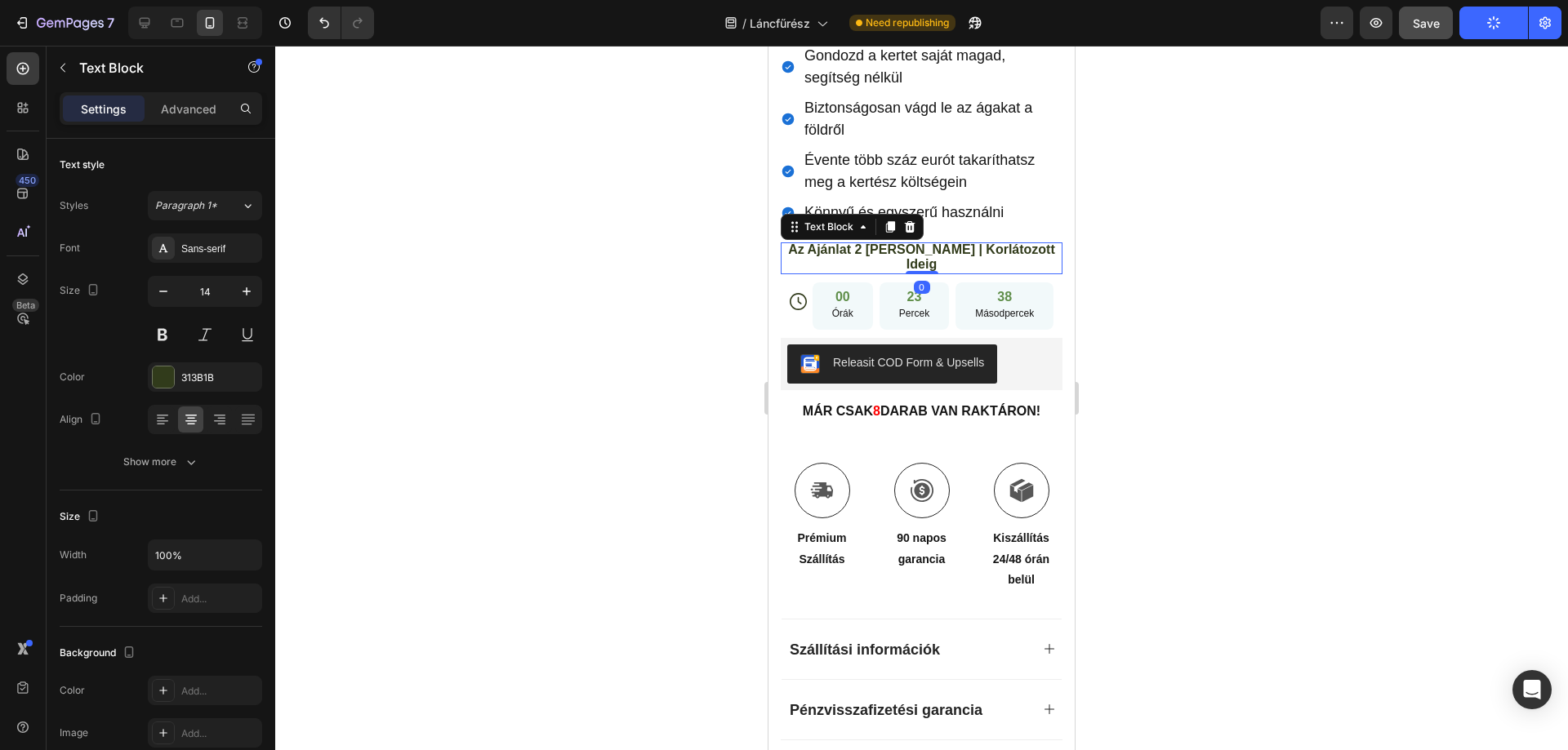
click at [884, 245] on p "Az Ajánlat 2 [PERSON_NAME] | Korlátozott Ideig" at bounding box center [921, 257] width 279 height 30
drag, startPoint x: 1259, startPoint y: 284, endPoint x: 1268, endPoint y: 308, distance: 25.6
click at [1259, 284] on div at bounding box center [921, 398] width 1293 height 705
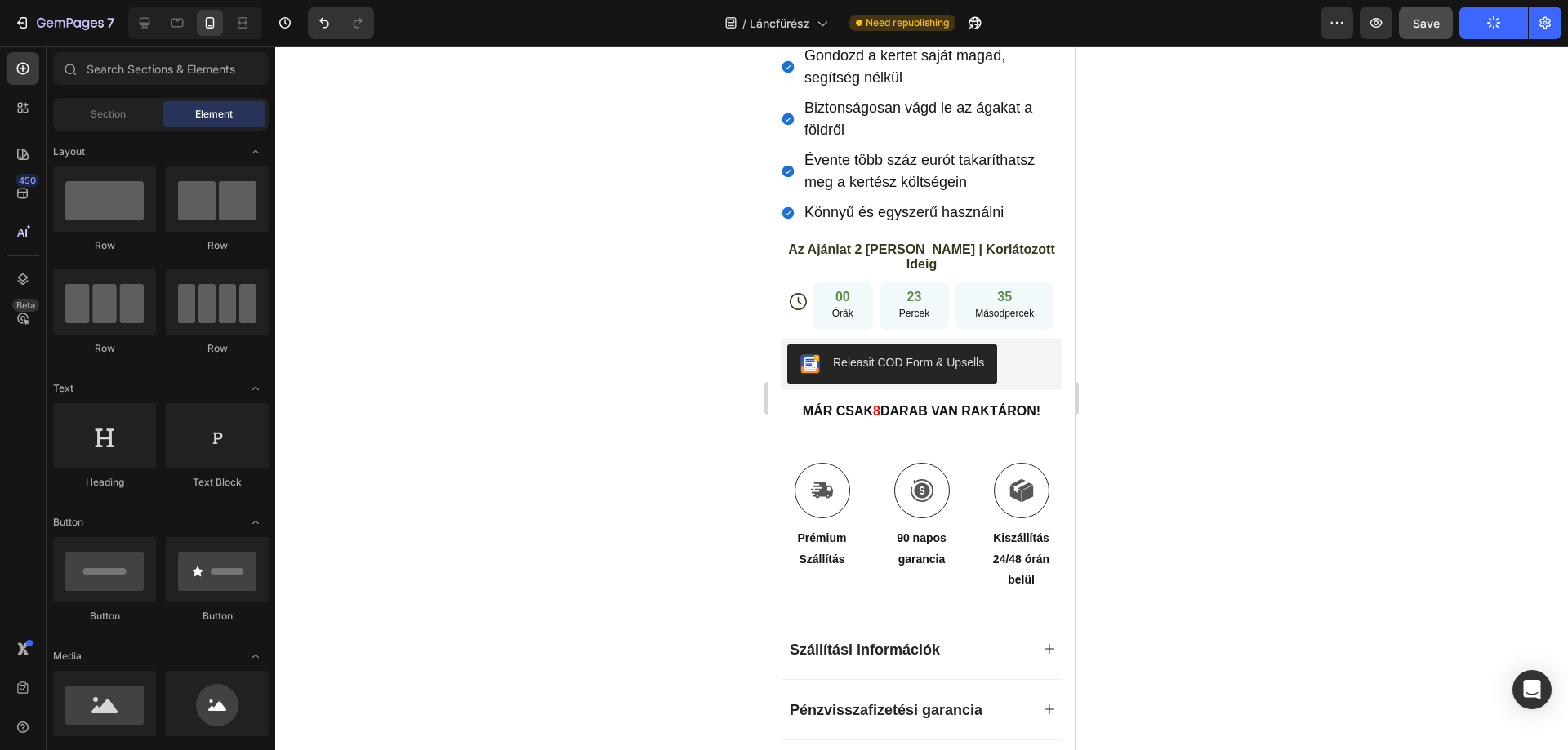
click at [1277, 342] on div at bounding box center [921, 398] width 1293 height 705
click at [141, 14] on div at bounding box center [145, 23] width 26 height 26
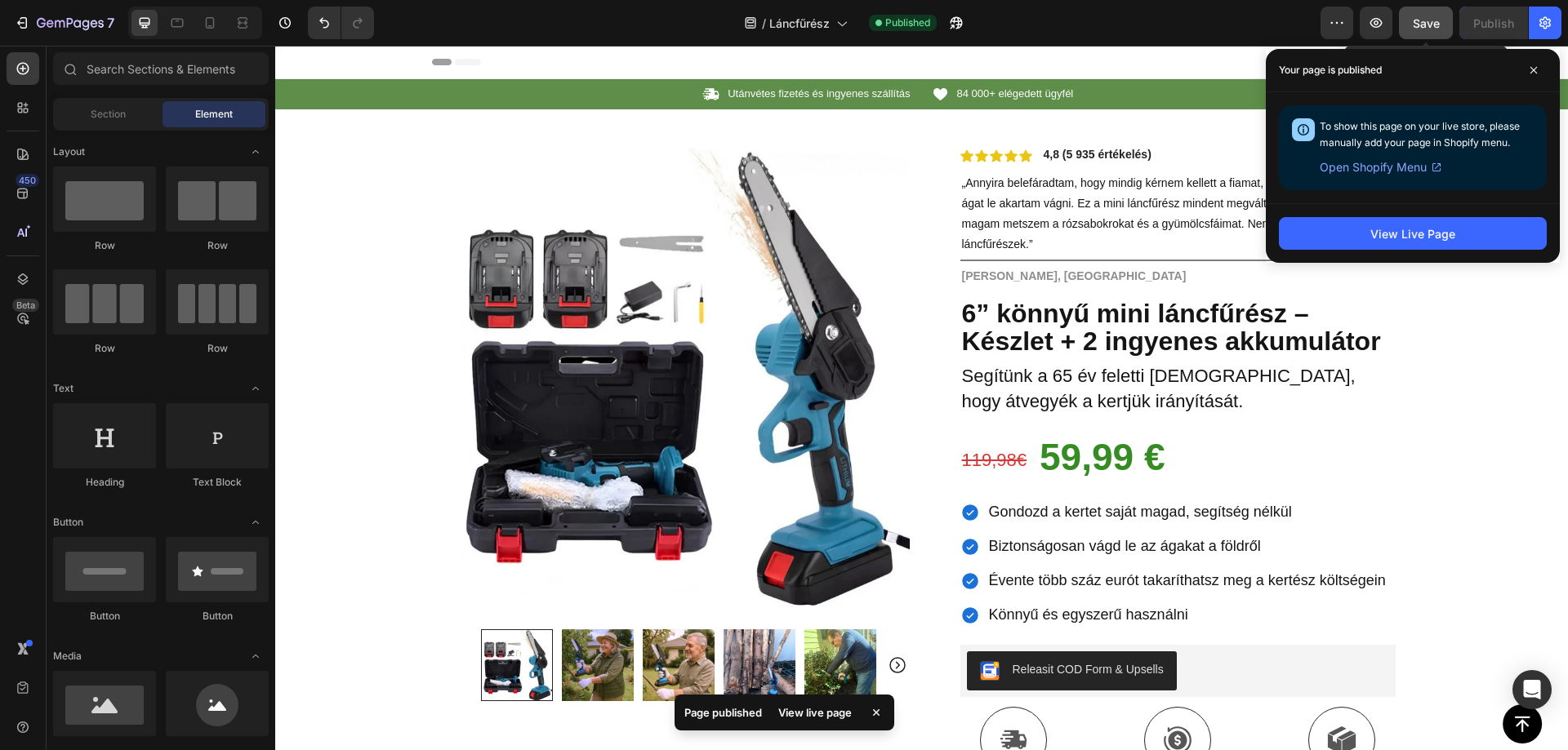
click at [1426, 20] on span "Save" at bounding box center [1426, 23] width 27 height 14
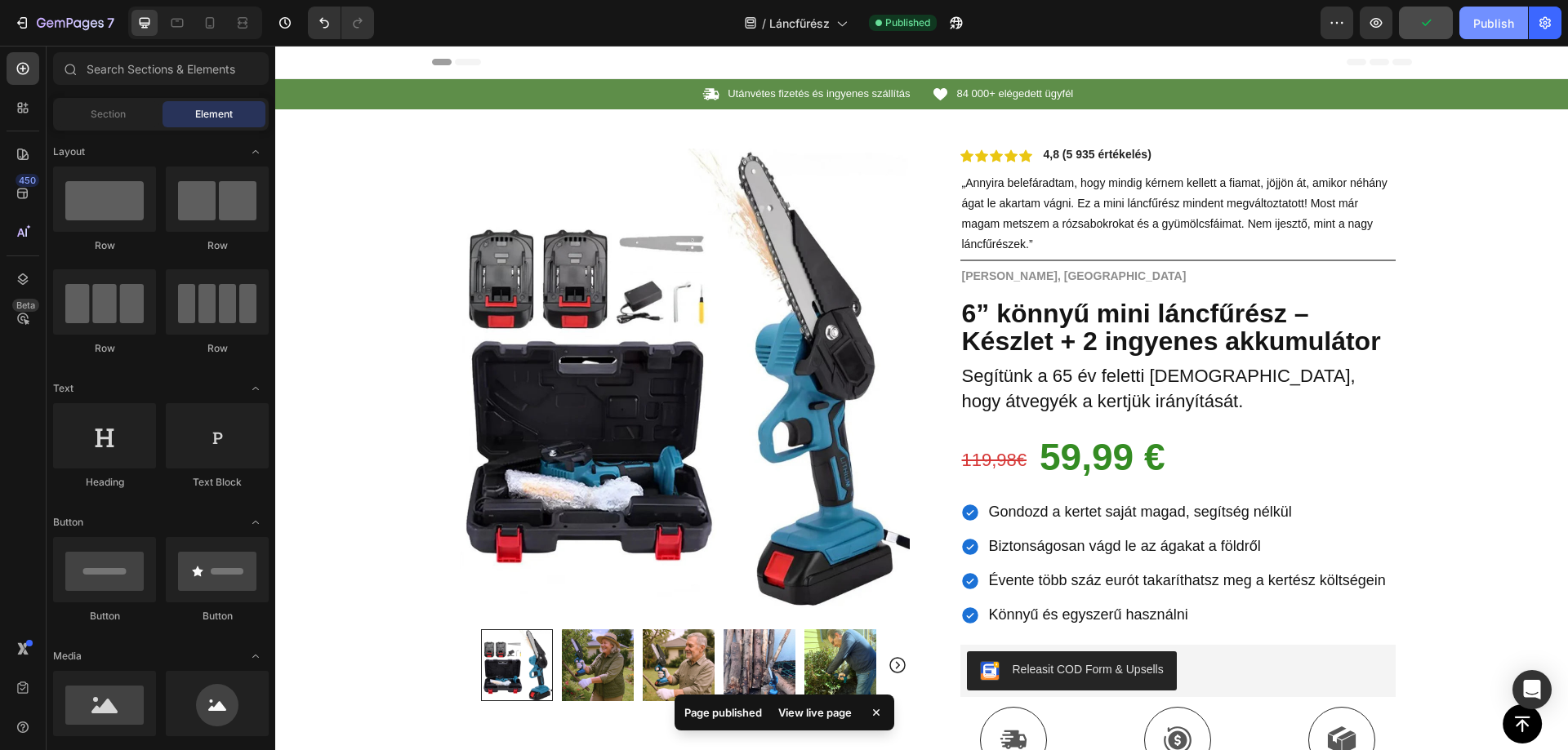
click at [1492, 18] on div "Publish" at bounding box center [1493, 23] width 41 height 17
click at [188, 35] on div at bounding box center [177, 23] width 26 height 26
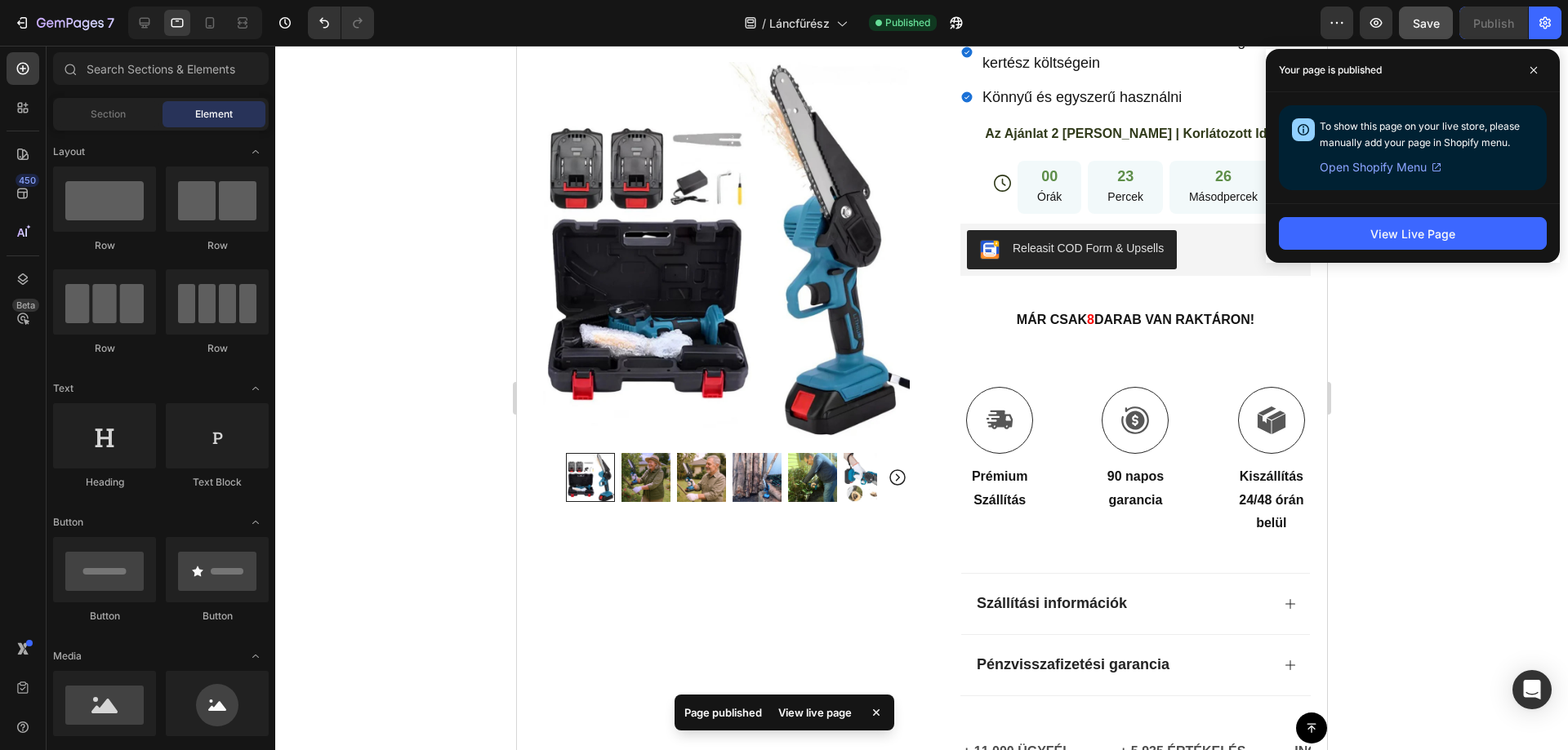
scroll to position [678, 0]
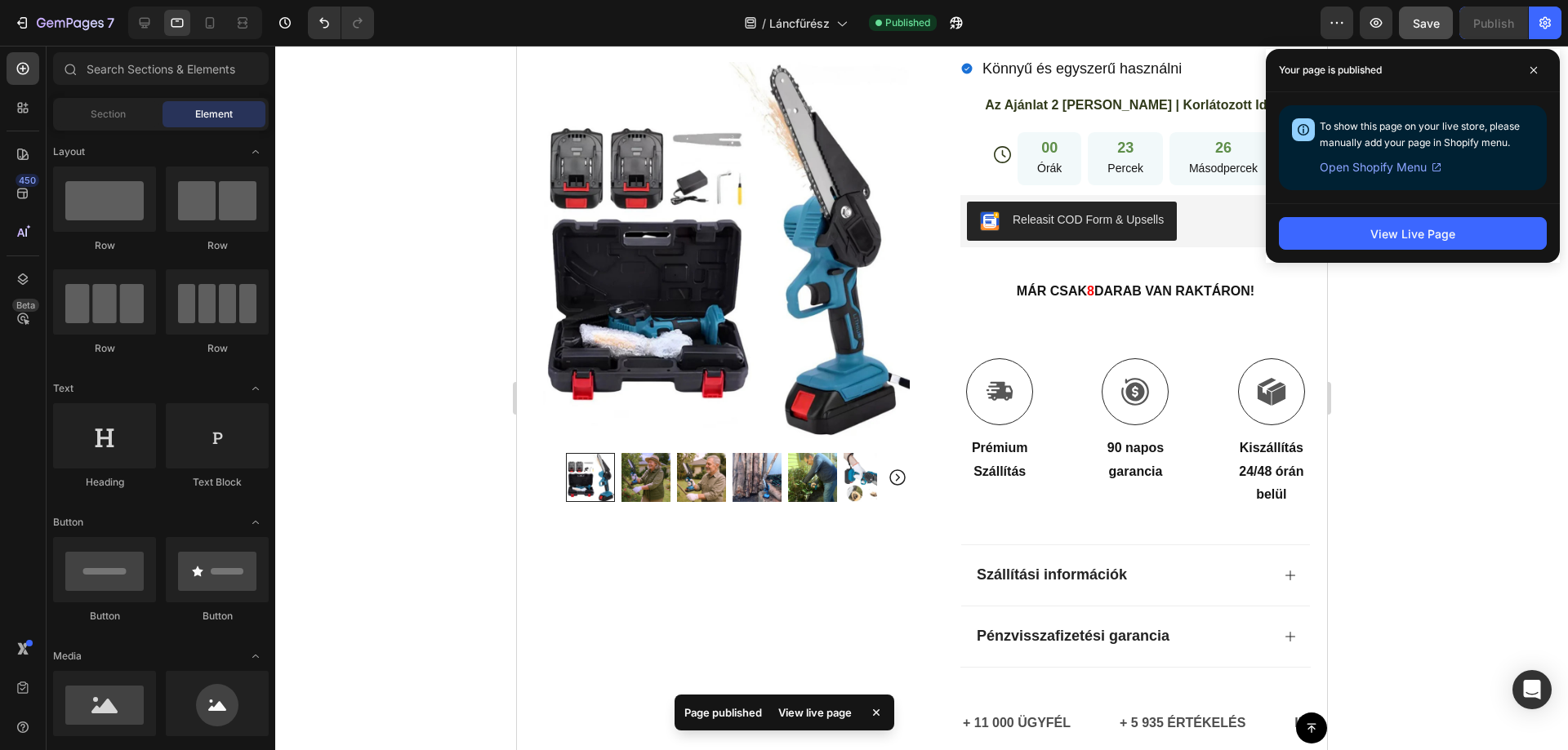
drag, startPoint x: 1319, startPoint y: 94, endPoint x: 1842, endPoint y: 224, distance: 538.9
